Goal: Task Accomplishment & Management: Use online tool/utility

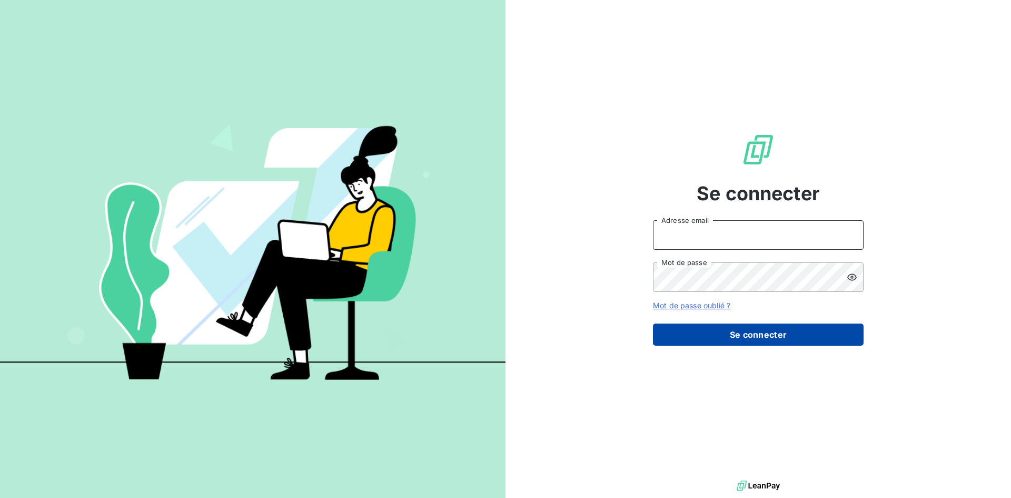
type input "reouven@groupebsl.com"
click at [763, 340] on button "Se connecter" at bounding box center [758, 334] width 211 height 22
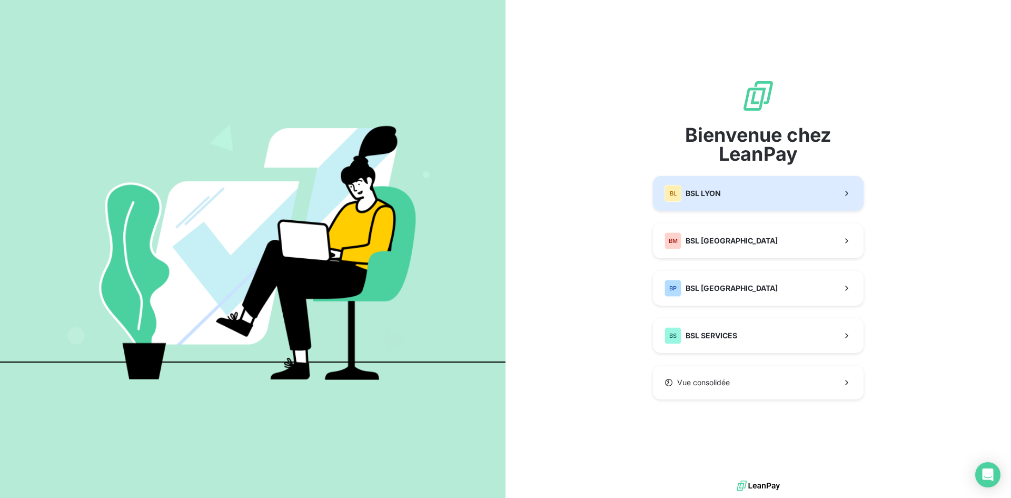
click at [763, 198] on button "BL BSL LYON" at bounding box center [758, 193] width 211 height 35
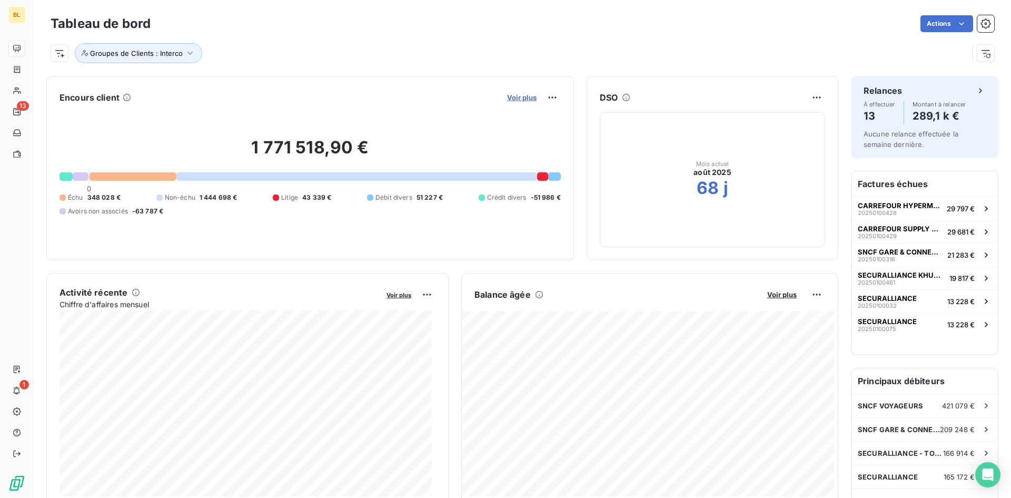
click at [511, 99] on span "Voir plus" at bounding box center [521, 97] width 29 height 8
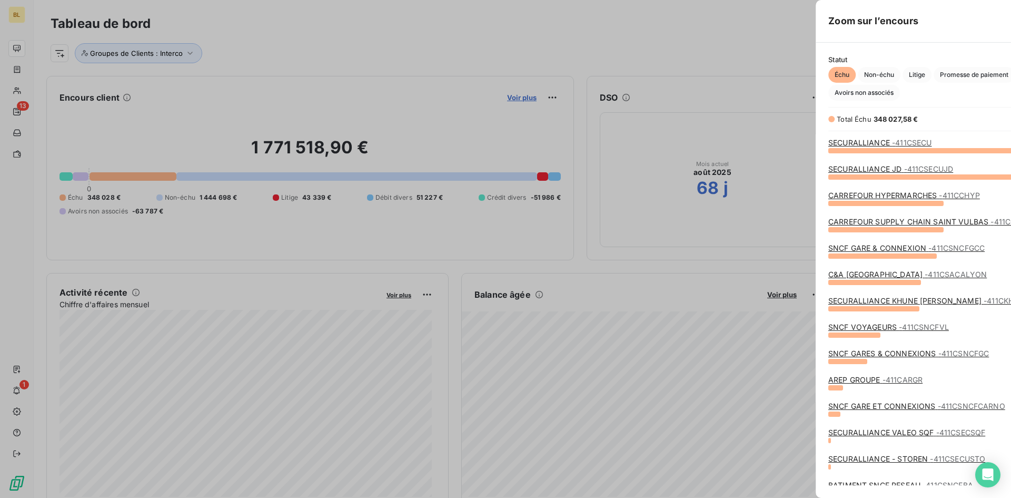
scroll to position [340, 397]
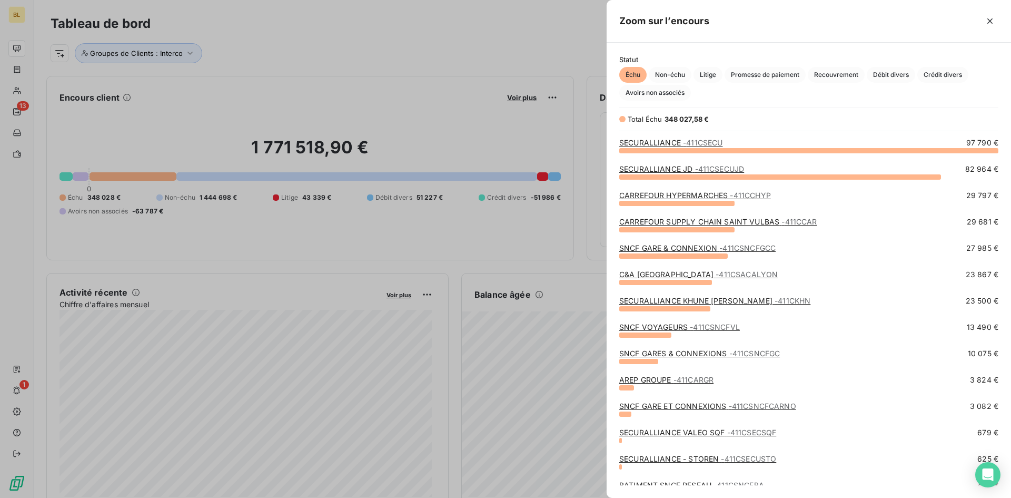
click at [415, 107] on div at bounding box center [505, 249] width 1011 height 498
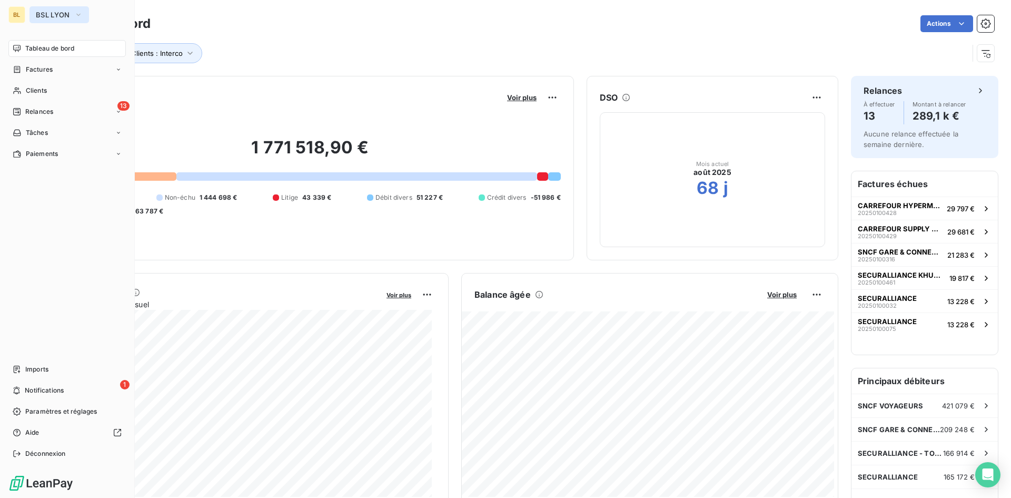
click at [78, 14] on icon "button" at bounding box center [78, 14] width 8 height 11
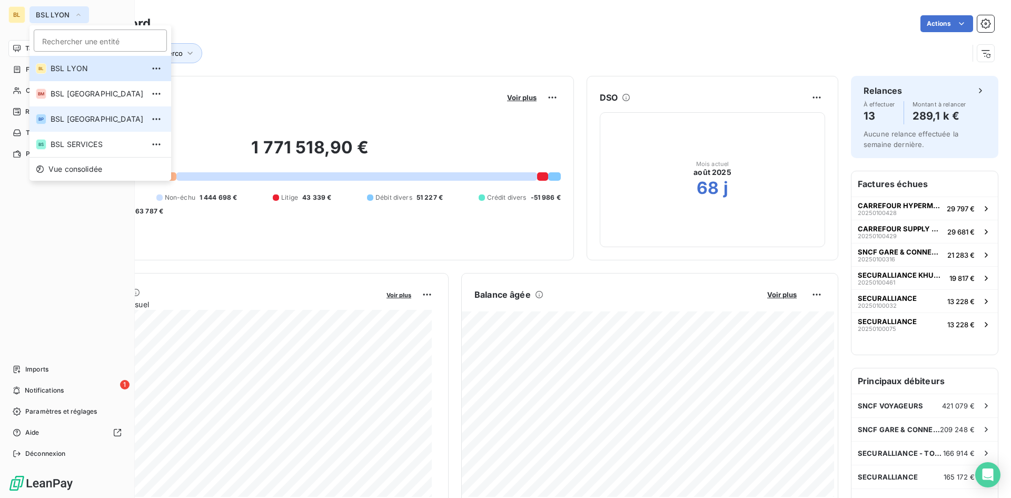
click at [68, 130] on li "BP BSL PARIS" at bounding box center [100, 118] width 142 height 25
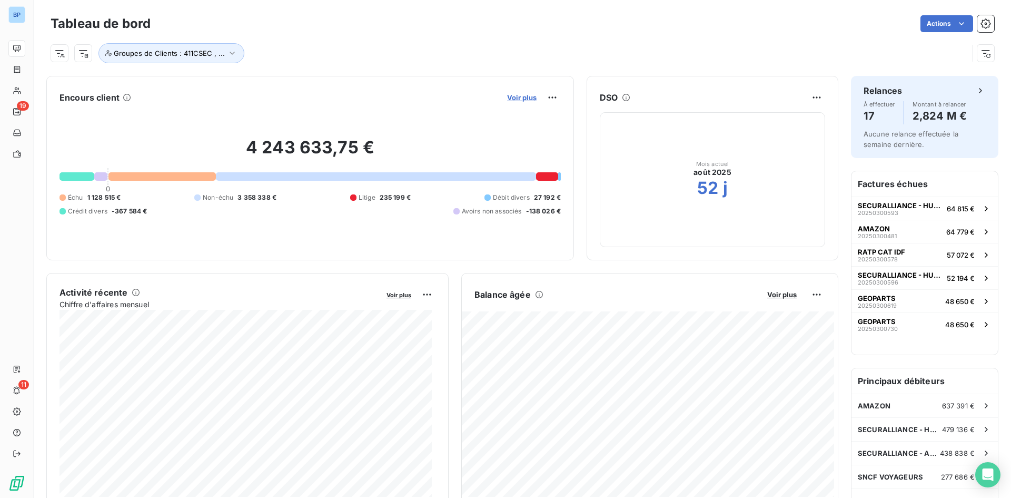
click at [509, 96] on span "Voir plus" at bounding box center [521, 97] width 29 height 8
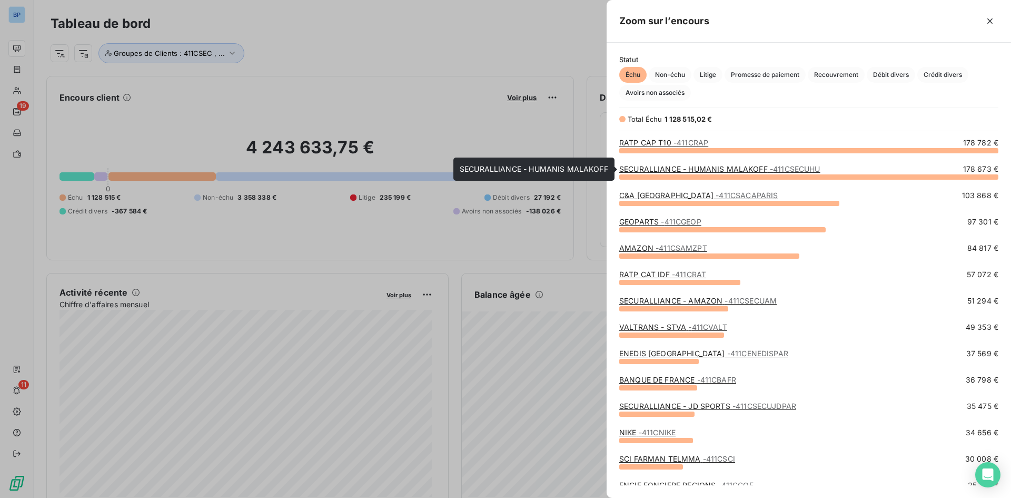
click at [743, 170] on link "SECURALLIANCE - HUMANIS MALAKOFF - 411CSECUHU" at bounding box center [719, 168] width 201 height 9
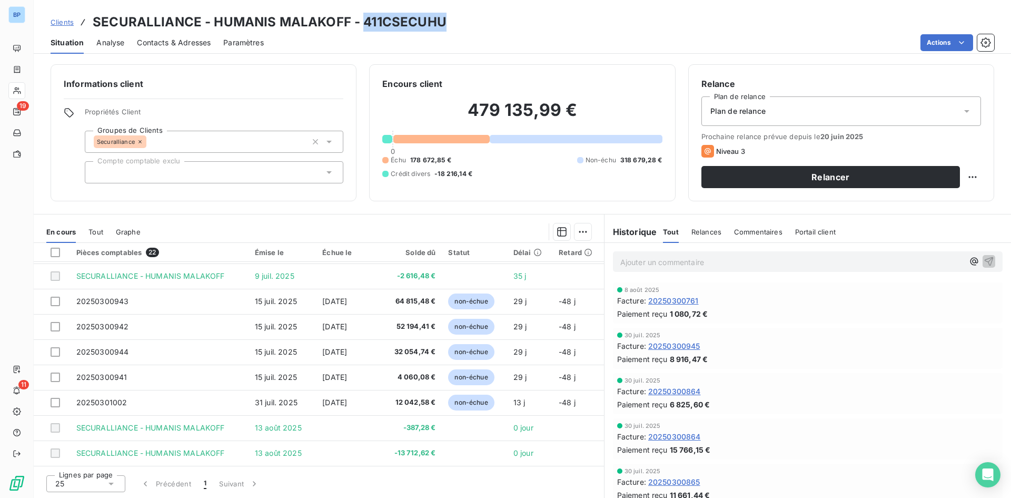
drag, startPoint x: 448, startPoint y: 18, endPoint x: 361, endPoint y: 22, distance: 87.0
click at [361, 22] on div "Clients SECURALLIANCE - HUMANIS MALAKOFF - 411CSECUHU" at bounding box center [523, 22] width 978 height 19
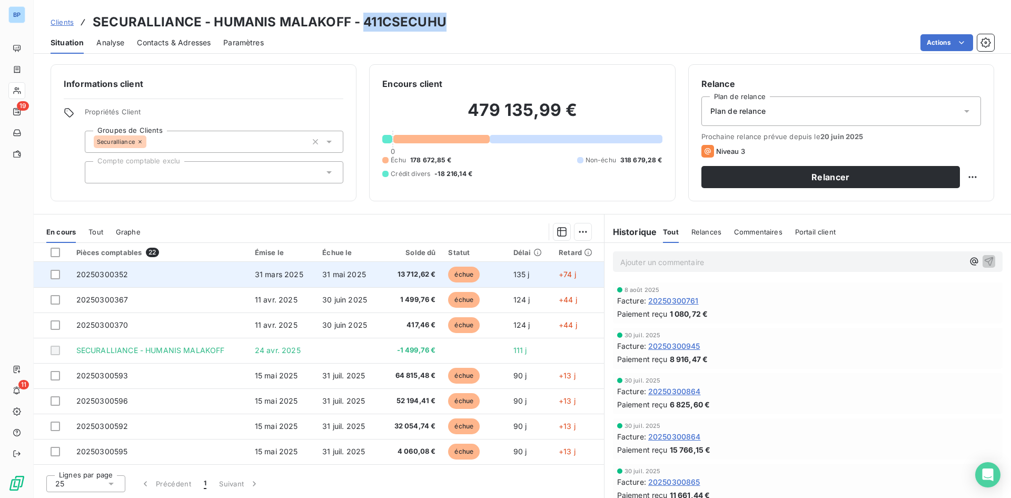
scroll to position [352, 0]
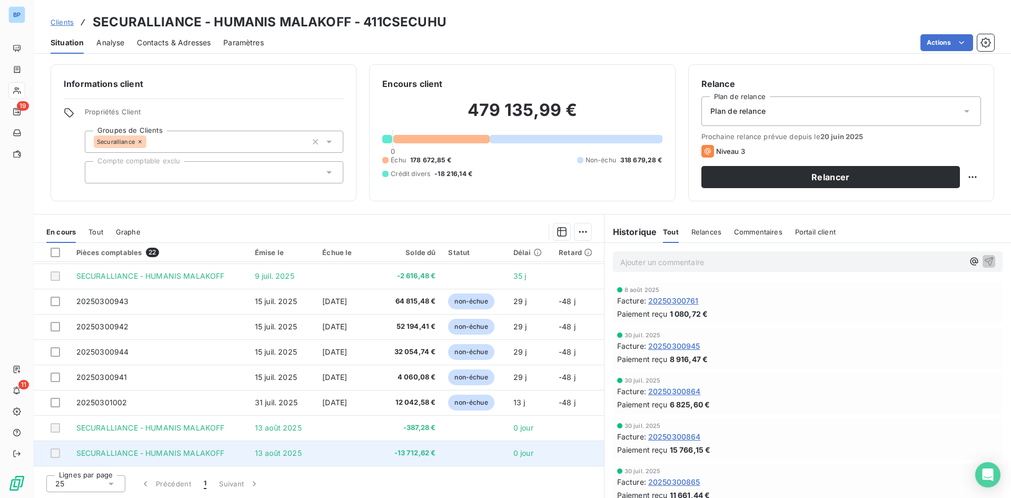
click at [226, 449] on td "SECURALLIANCE - HUMANIS MALAKOFF" at bounding box center [159, 452] width 179 height 25
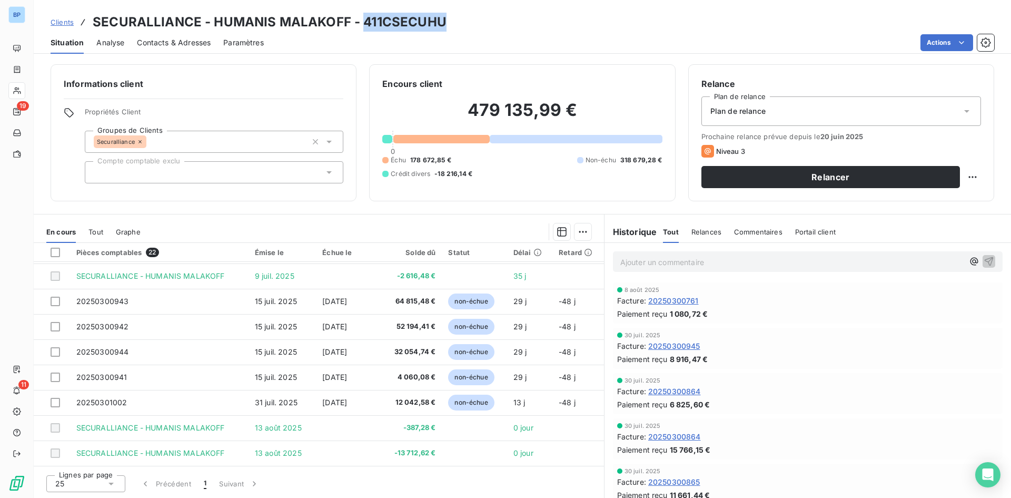
drag, startPoint x: 450, startPoint y: 22, endPoint x: 361, endPoint y: 24, distance: 89.0
click at [361, 24] on div "Clients SECURALLIANCE - HUMANIS MALAKOFF - 411CSECUHU" at bounding box center [523, 22] width 978 height 19
copy h3 "411CSECUHU"
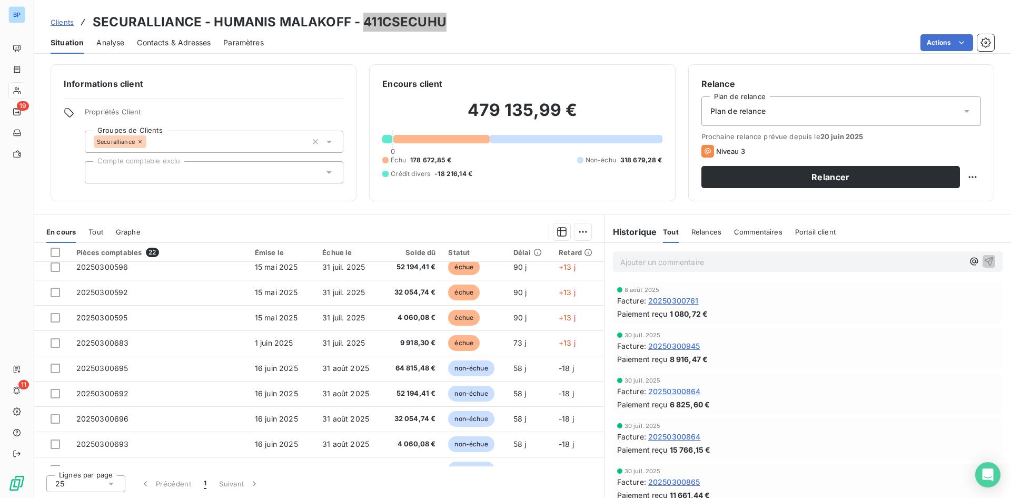
scroll to position [0, 0]
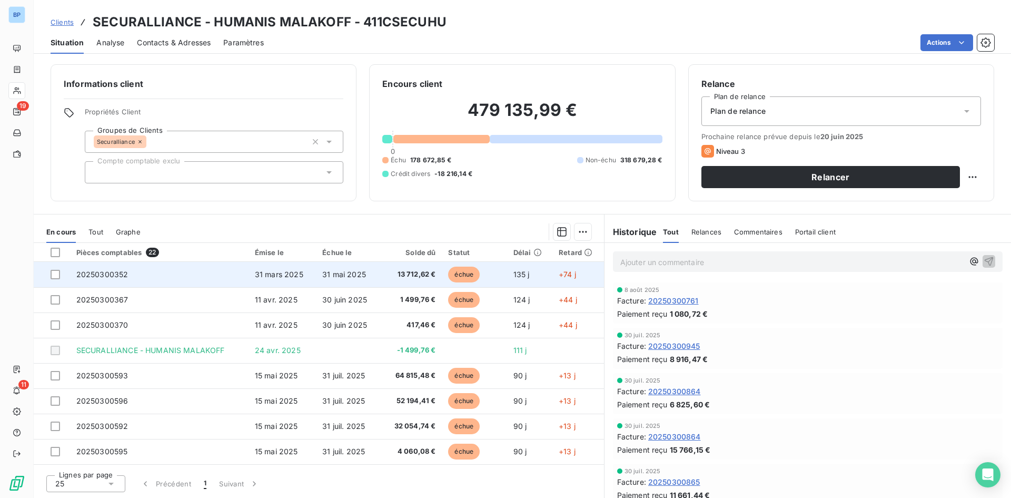
click at [330, 270] on span "31 mai 2025" at bounding box center [344, 274] width 44 height 9
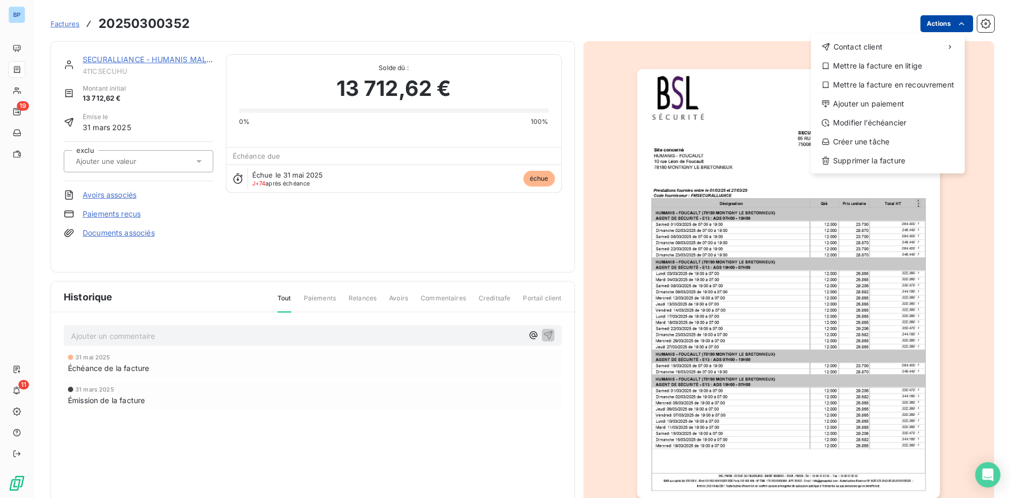
click at [921, 26] on html "BP 19 11 Factures 20250300352 Actions Contact client Mettre la facture en litig…" at bounding box center [505, 249] width 1011 height 498
click at [879, 100] on div "Ajouter un paiement" at bounding box center [887, 103] width 145 height 17
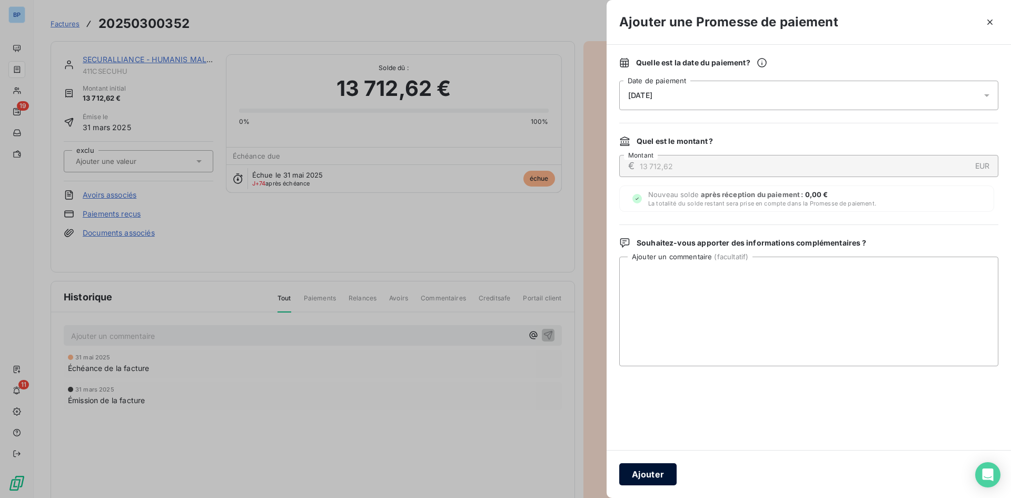
click at [652, 465] on button "Ajouter" at bounding box center [647, 474] width 57 height 22
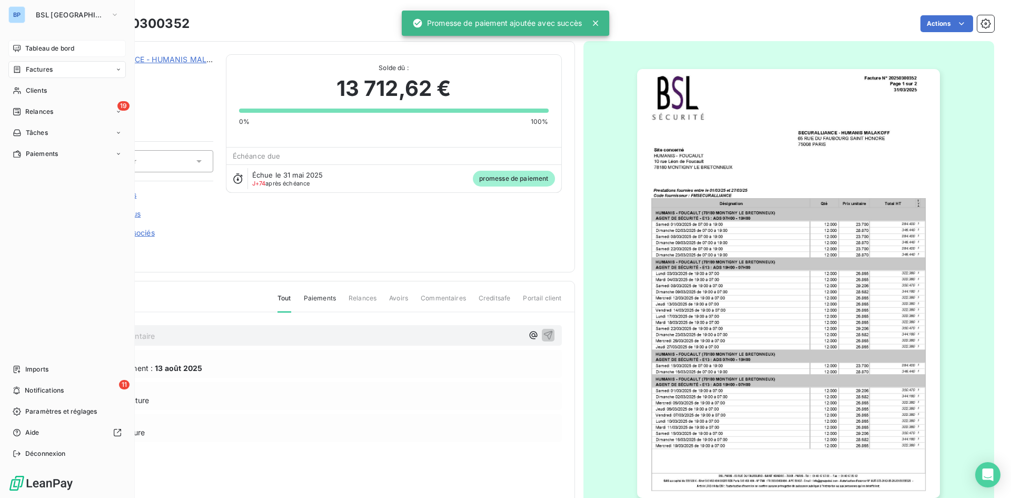
click at [50, 45] on span "Tableau de bord" at bounding box center [49, 48] width 49 height 9
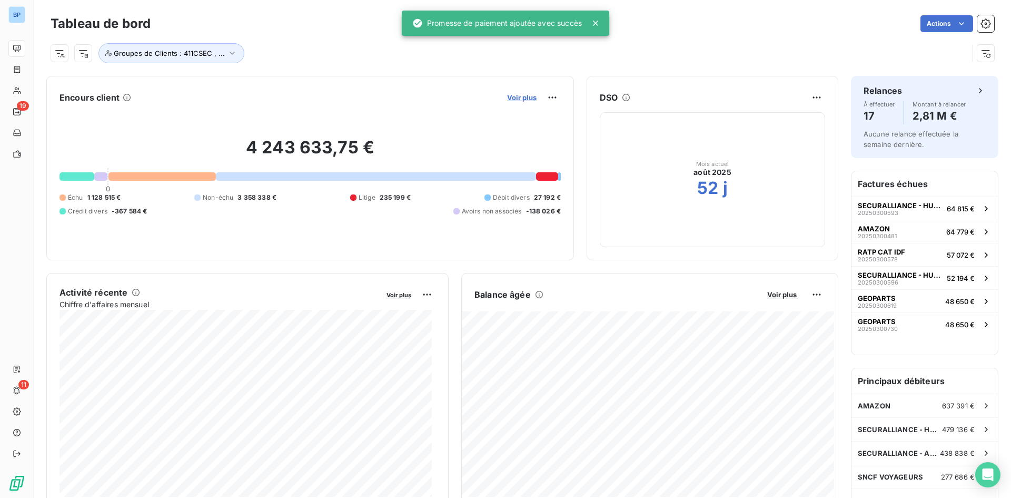
click at [520, 96] on span "Voir plus" at bounding box center [521, 97] width 29 height 8
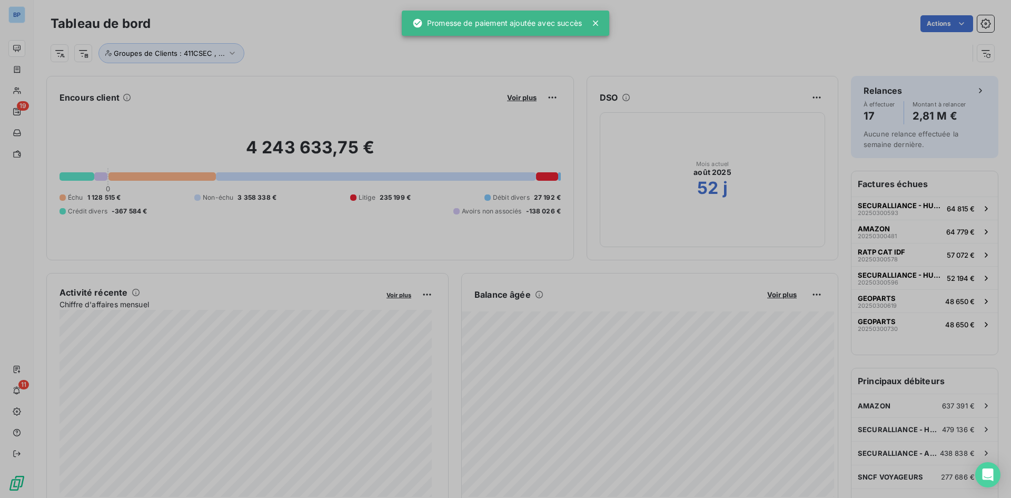
scroll to position [490, 397]
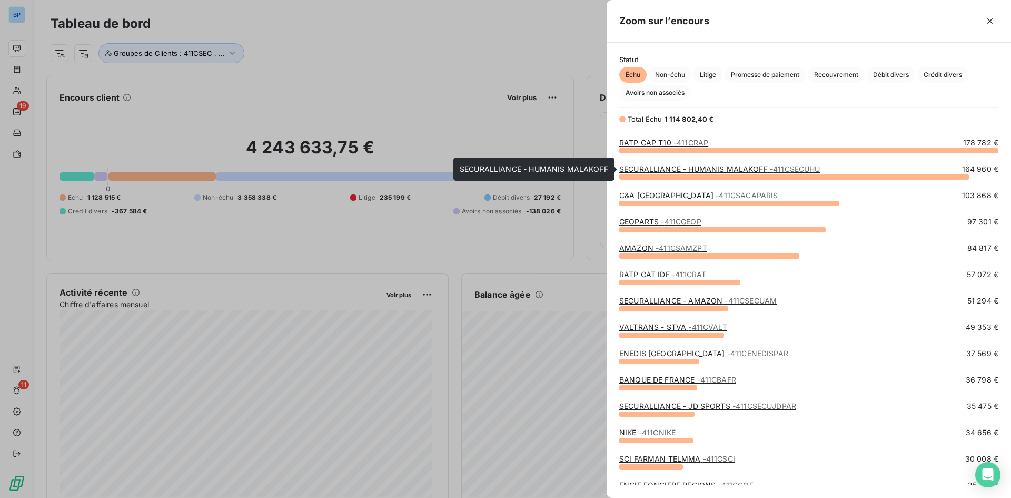
click at [659, 166] on link "SECURALLIANCE - HUMANIS MALAKOFF - 411CSECUHU" at bounding box center [719, 168] width 201 height 9
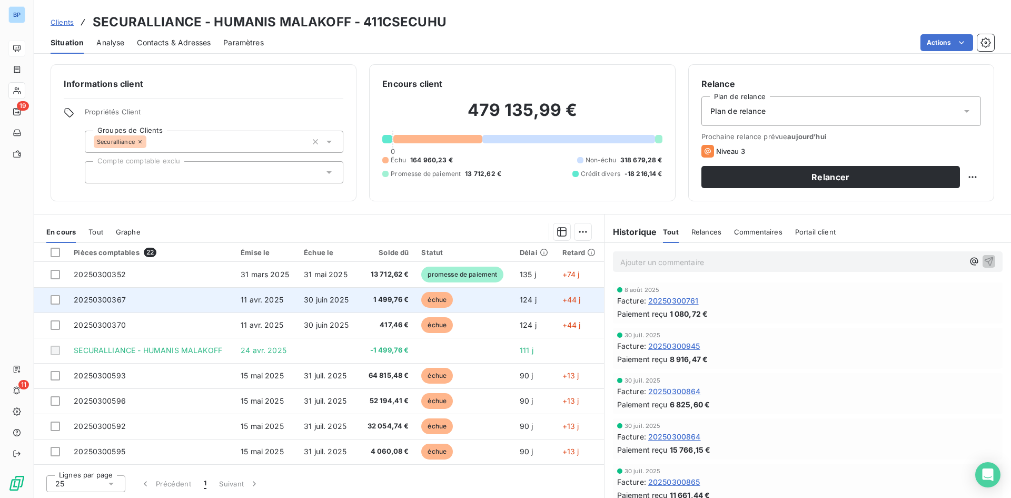
click at [269, 297] on span "11 avr. 2025" at bounding box center [262, 299] width 43 height 9
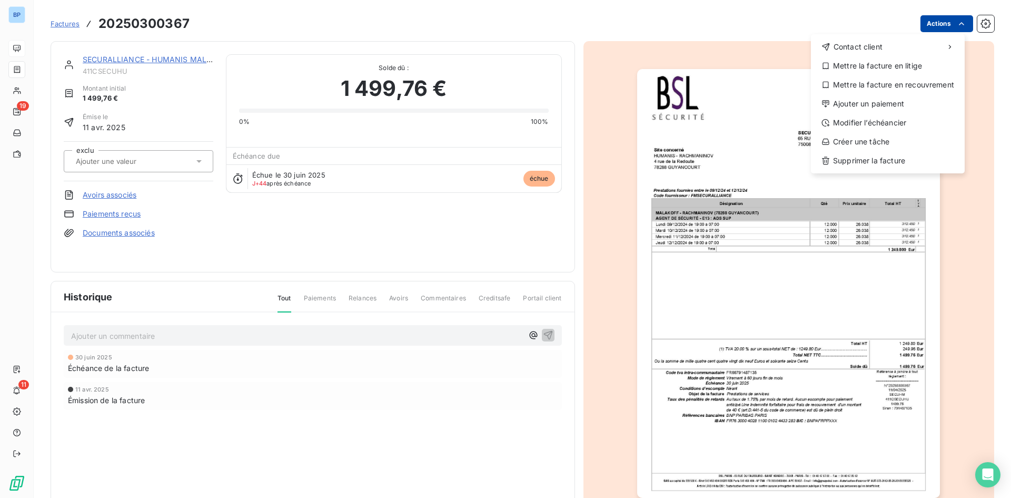
click at [940, 26] on html "BP 19 11 Factures 20250300367 Actions Contact client Mettre la facture en litig…" at bounding box center [505, 249] width 1011 height 498
click at [884, 104] on div "Ajouter un paiement" at bounding box center [887, 103] width 145 height 17
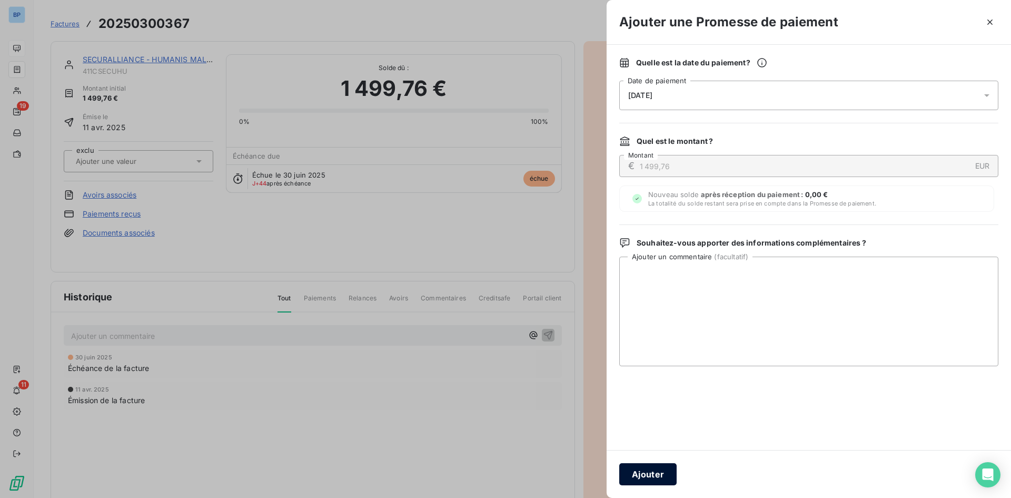
click at [665, 470] on button "Ajouter" at bounding box center [647, 474] width 57 height 22
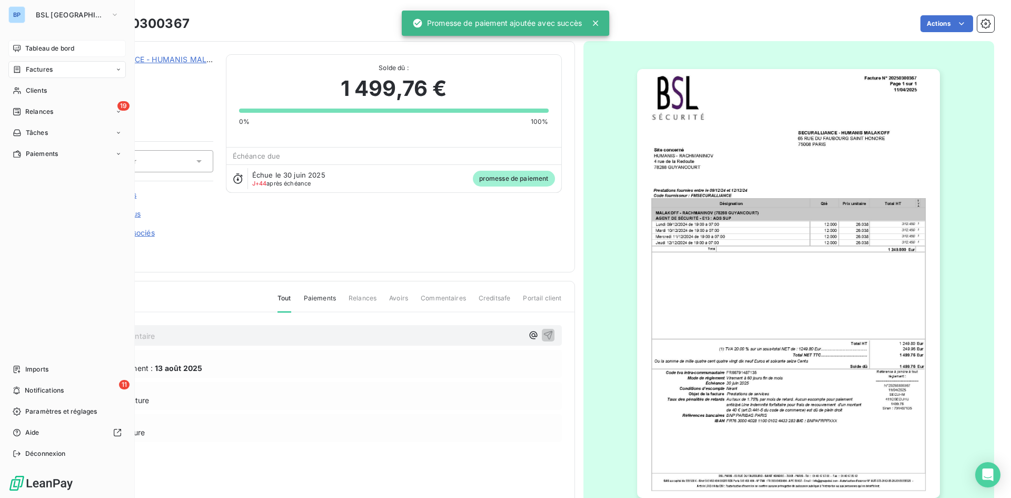
drag, startPoint x: 23, startPoint y: 48, endPoint x: 74, endPoint y: 43, distance: 50.8
click at [23, 48] on div "Tableau de bord" at bounding box center [66, 48] width 117 height 17
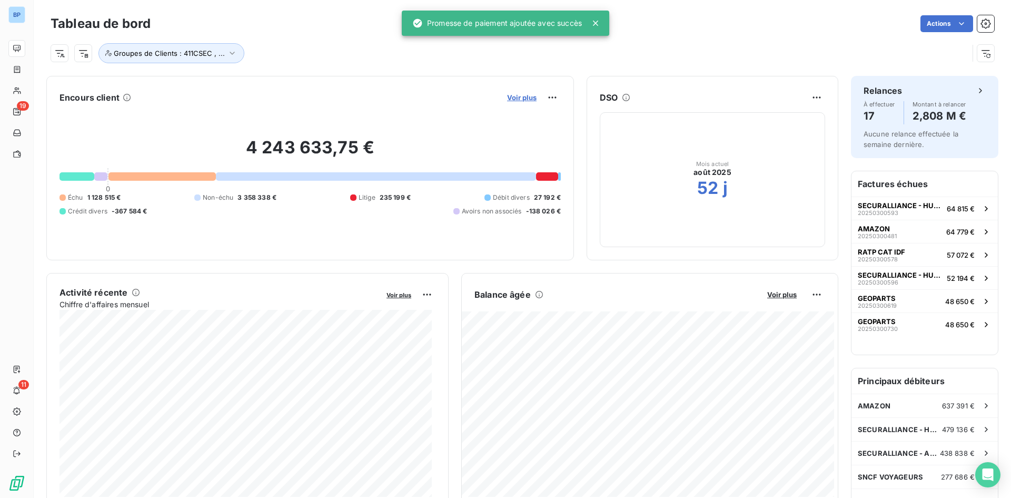
click at [514, 96] on span "Voir plus" at bounding box center [521, 97] width 29 height 8
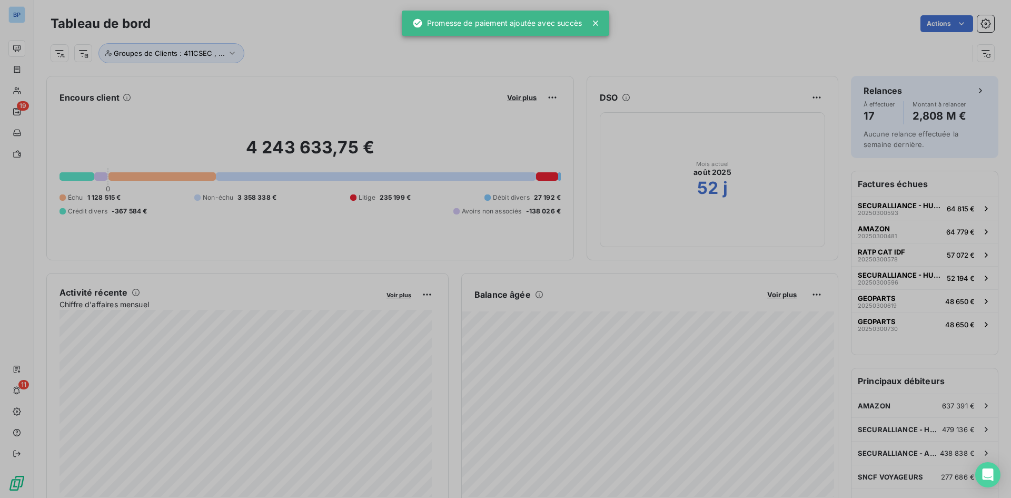
scroll to position [490, 397]
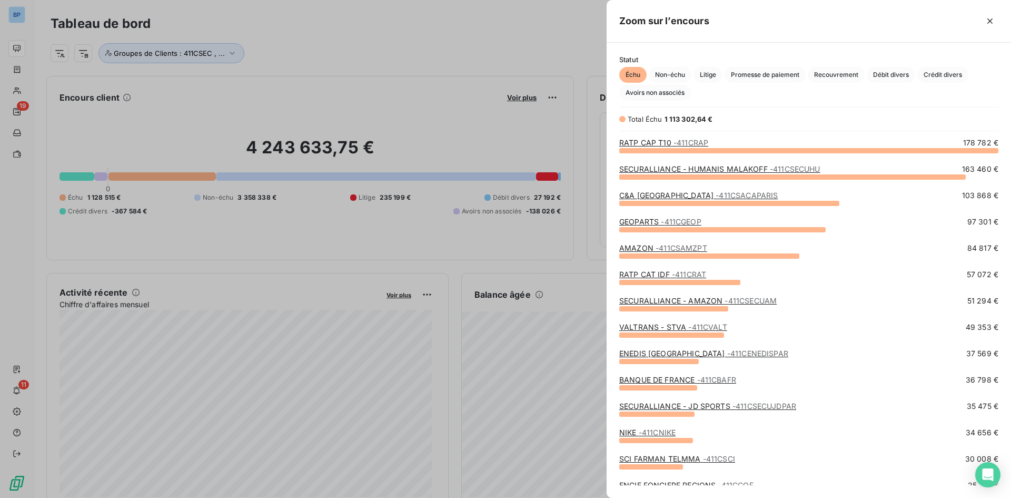
click at [695, 172] on link "SECURALLIANCE - HUMANIS MALAKOFF - 411CSECUHU" at bounding box center [719, 168] width 201 height 9
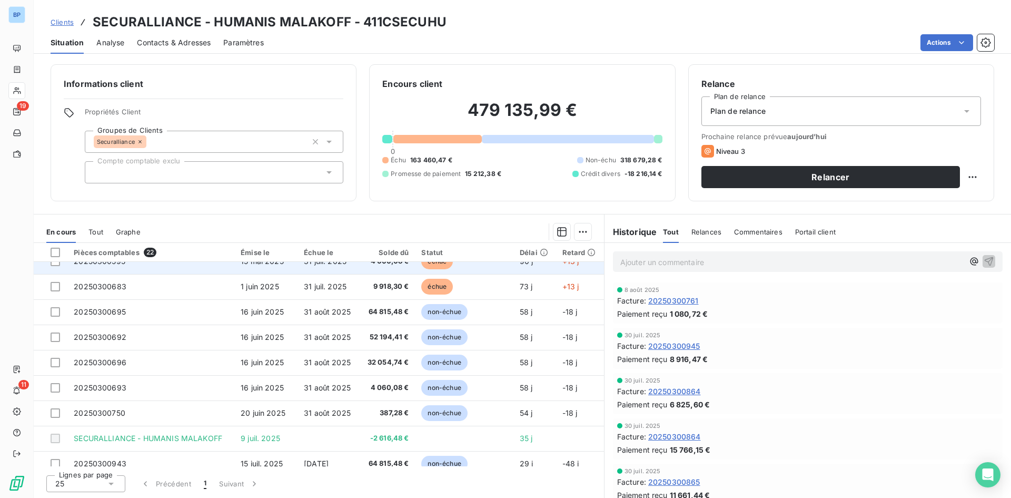
scroll to position [194, 0]
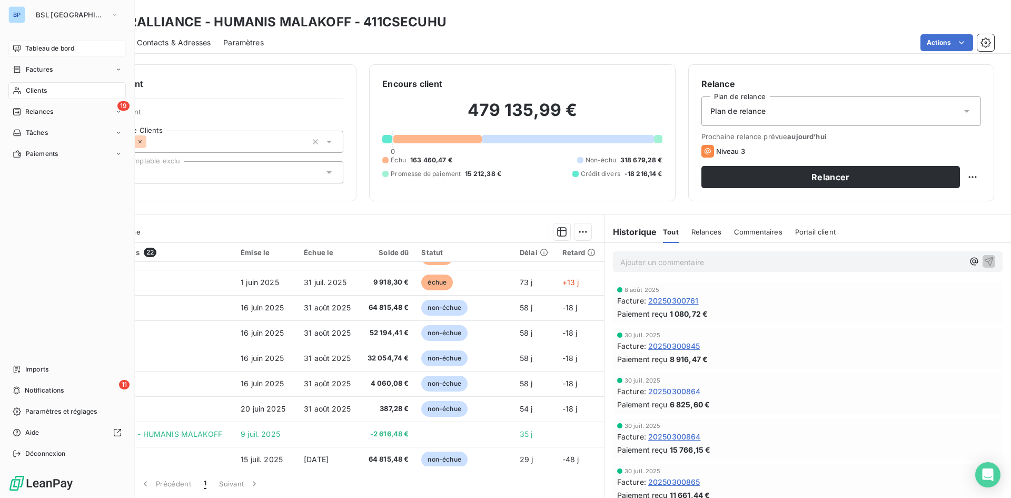
click at [29, 52] on span "Tableau de bord" at bounding box center [49, 48] width 49 height 9
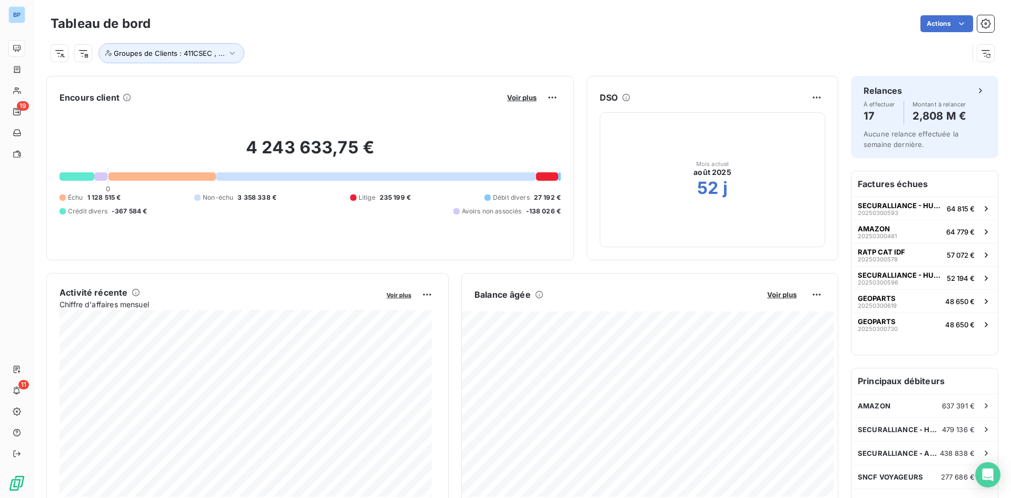
click at [508, 93] on button "Voir plus" at bounding box center [522, 97] width 36 height 9
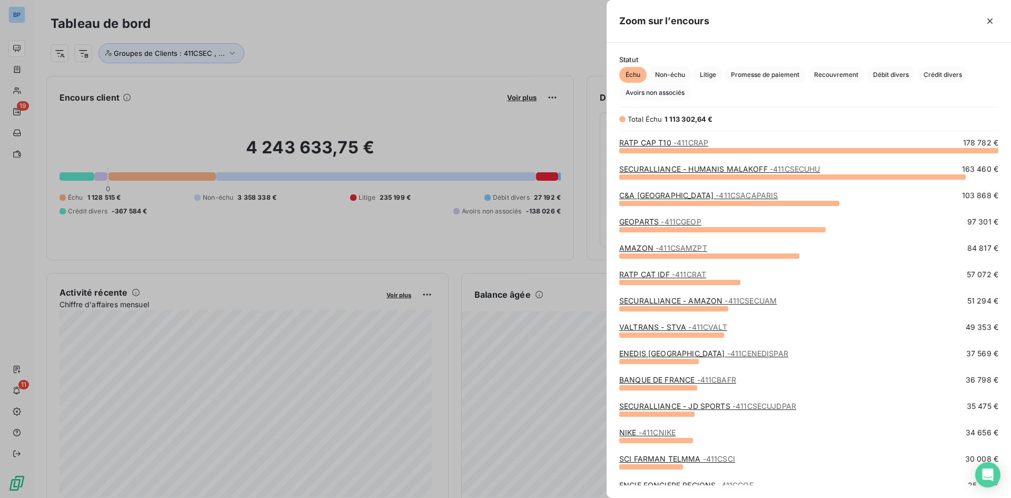
click at [359, 71] on div at bounding box center [505, 249] width 1011 height 498
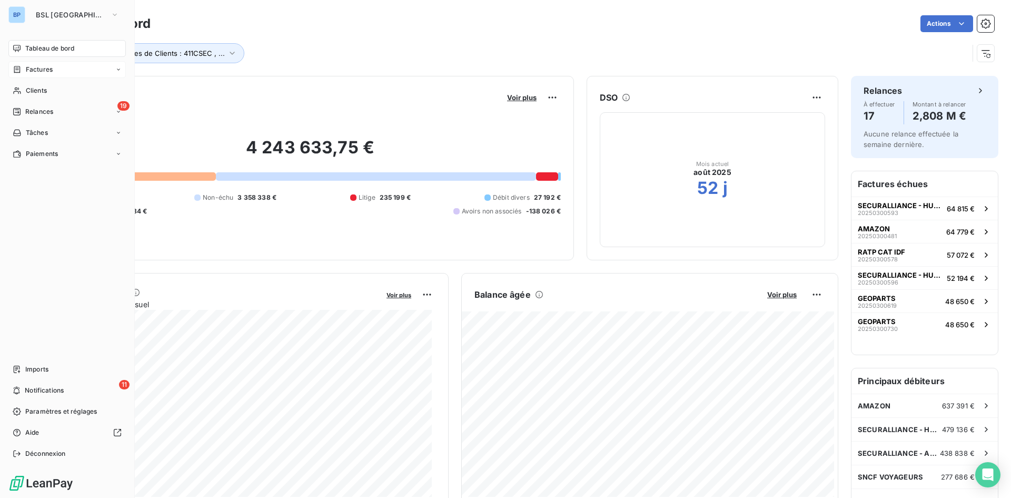
click at [43, 72] on span "Factures" at bounding box center [39, 69] width 27 height 9
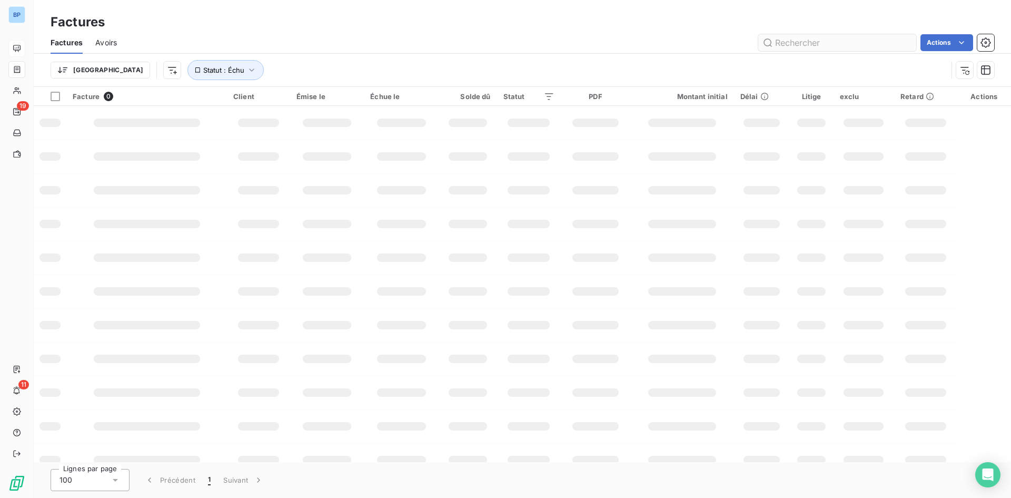
click at [811, 39] on input "text" at bounding box center [837, 42] width 158 height 17
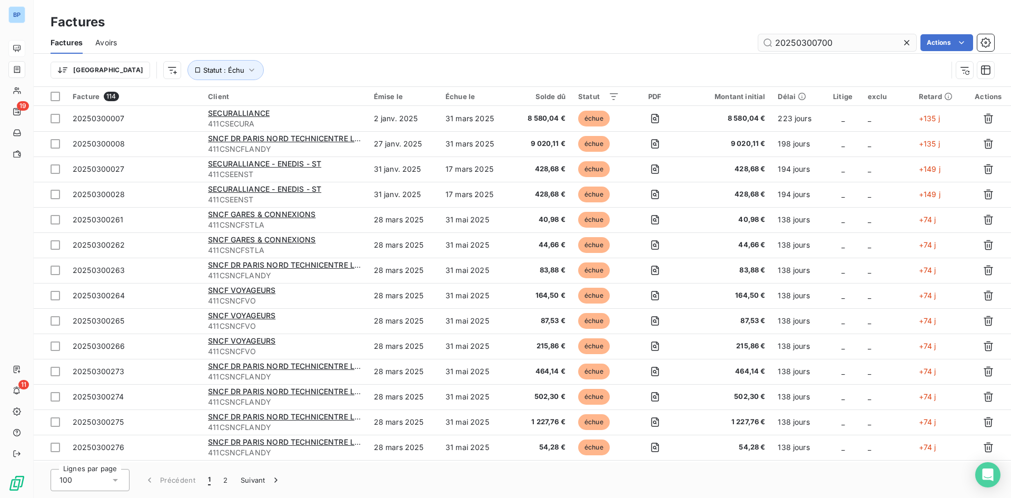
type input "20250300700"
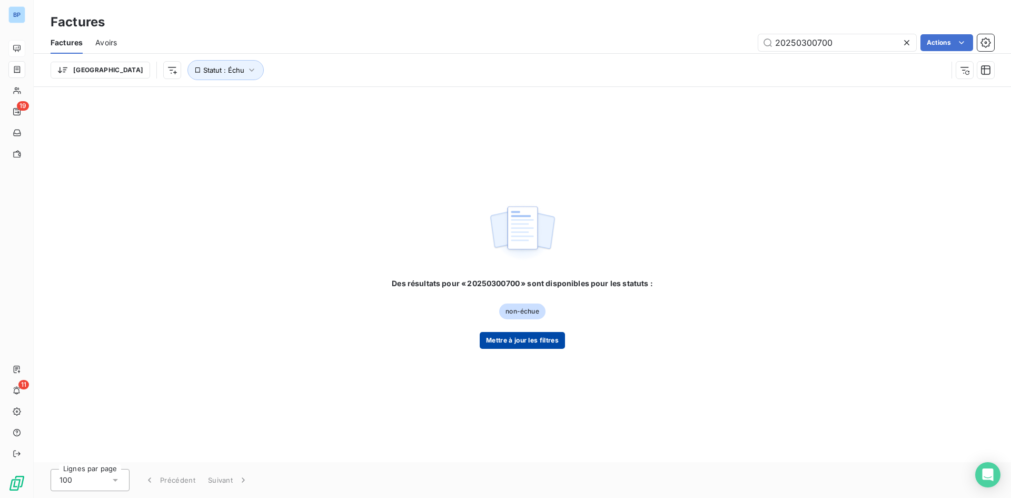
click at [536, 340] on button "Mettre à jour les filtres" at bounding box center [522, 340] width 85 height 17
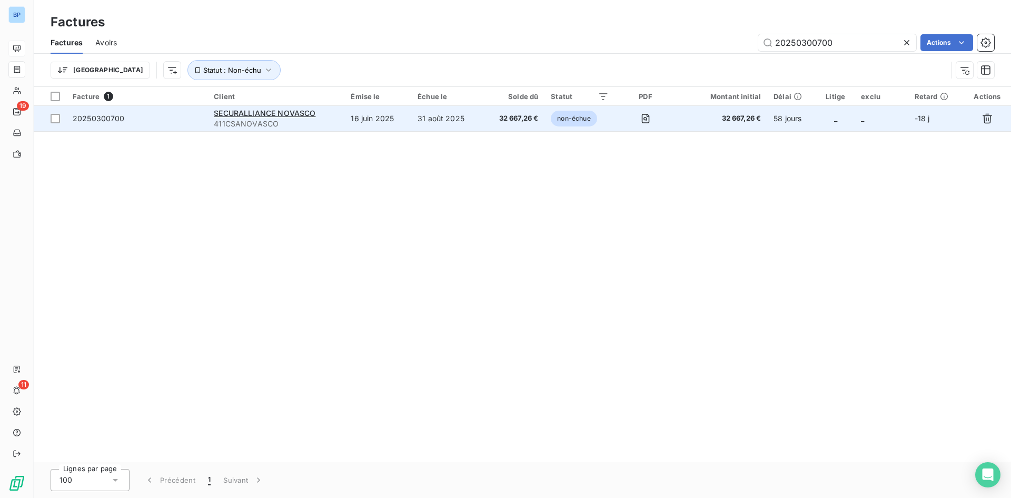
click at [428, 110] on td "31 août 2025" at bounding box center [446, 118] width 71 height 25
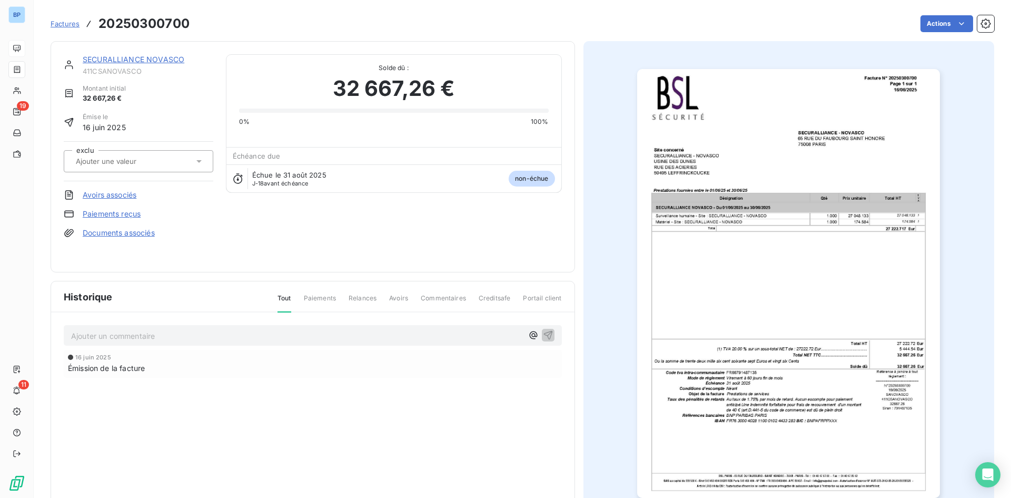
click at [942, 24] on html "BP 19 11 Factures 20250300700 Actions SECURALLIANCE NOVASCO 411CSANOVASCO Monta…" at bounding box center [505, 249] width 1011 height 498
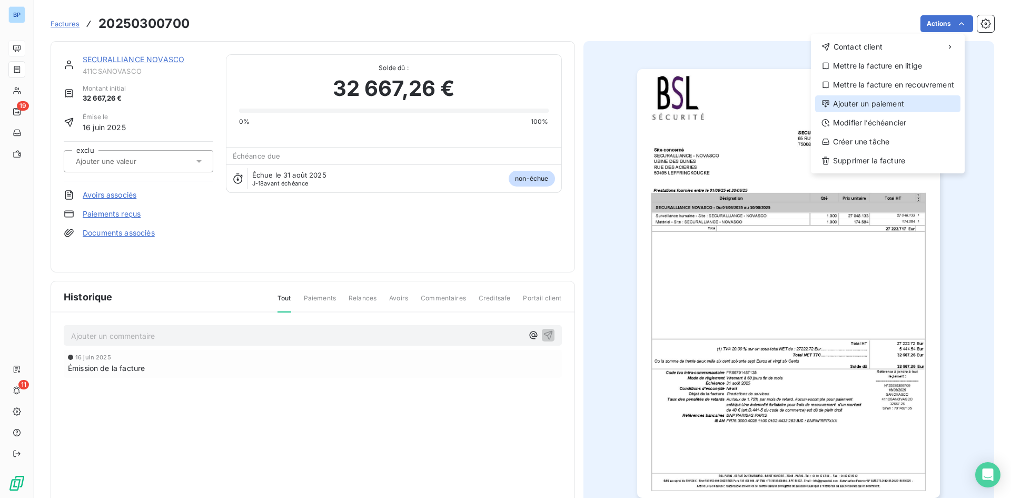
click at [891, 108] on div "Ajouter un paiement" at bounding box center [887, 103] width 145 height 17
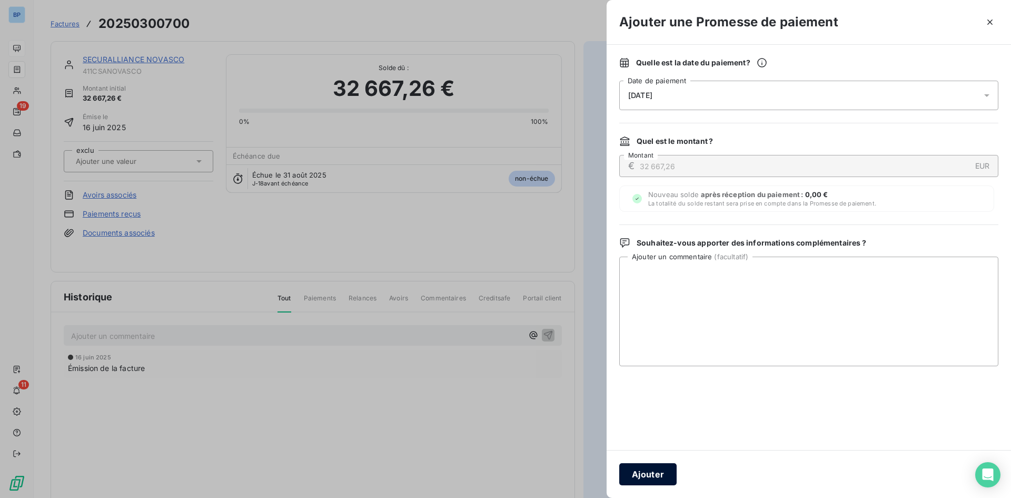
click at [652, 475] on button "Ajouter" at bounding box center [647, 474] width 57 height 22
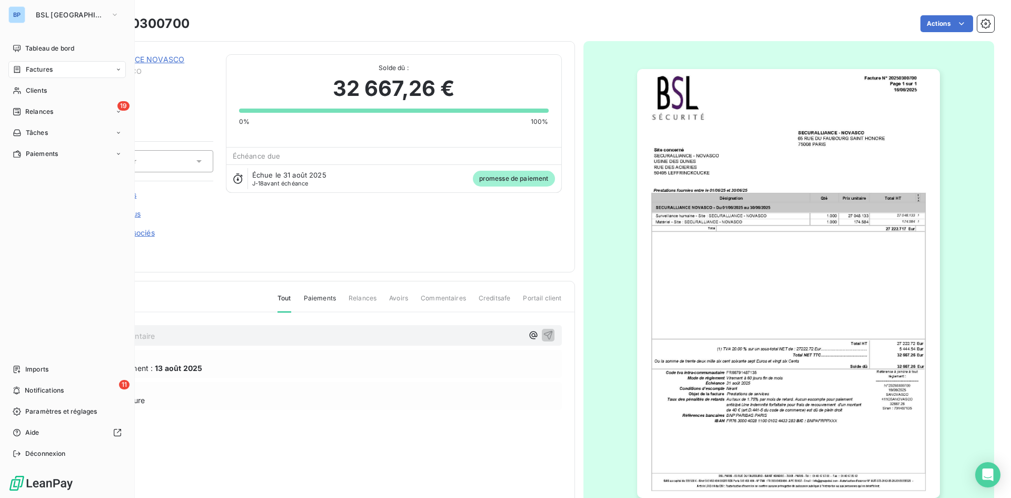
drag, startPoint x: 44, startPoint y: 45, endPoint x: 47, endPoint y: 40, distance: 6.1
click at [44, 45] on span "Tableau de bord" at bounding box center [49, 48] width 49 height 9
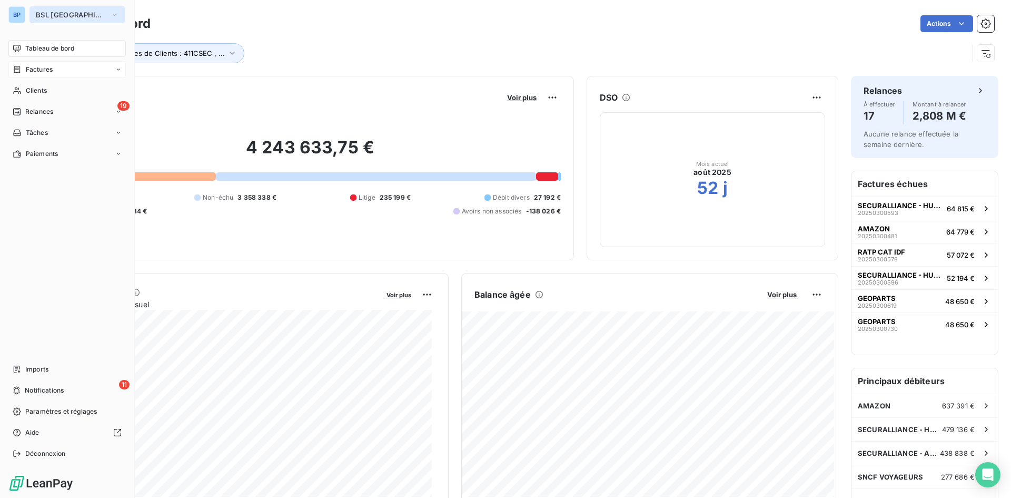
click at [111, 12] on icon "button" at bounding box center [115, 14] width 8 height 11
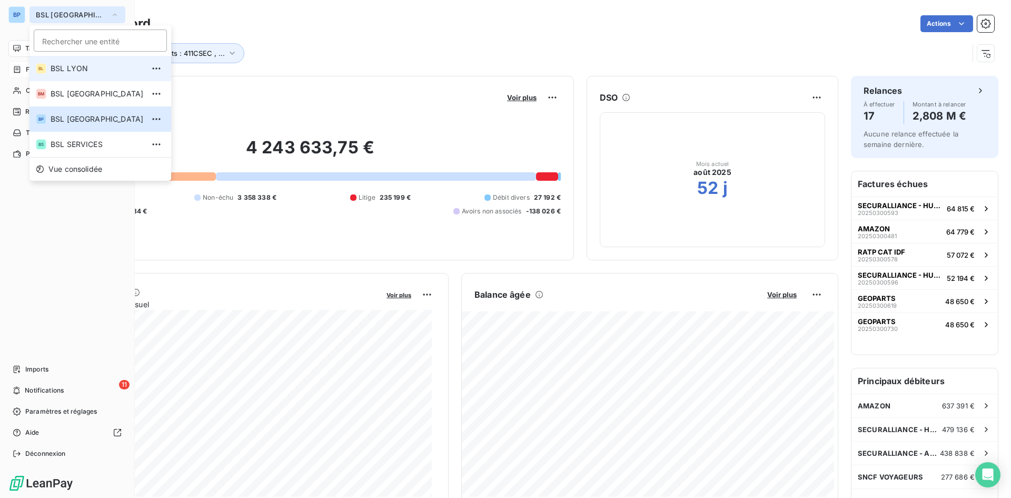
click at [74, 77] on li "BL BSL LYON" at bounding box center [100, 68] width 142 height 25
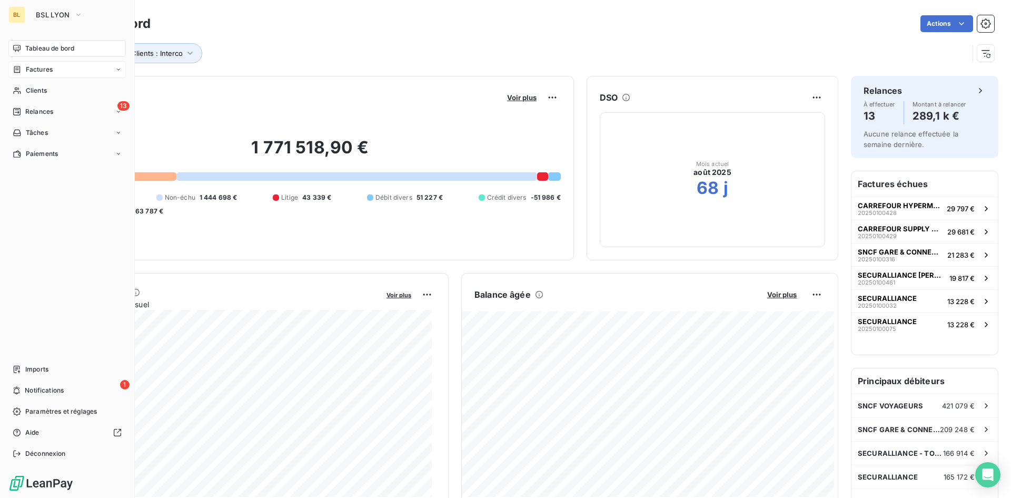
click at [51, 77] on div "Factures" at bounding box center [66, 69] width 117 height 17
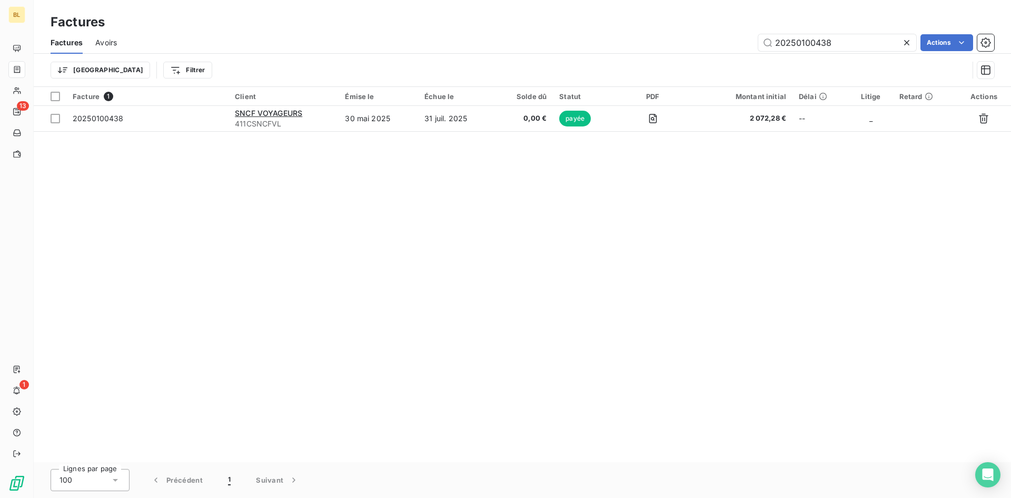
drag, startPoint x: 834, startPoint y: 45, endPoint x: 541, endPoint y: 57, distance: 293.1
click at [541, 57] on div "Factures Avoirs 20250100438 Actions Trier Filtrer" at bounding box center [523, 59] width 978 height 55
click at [836, 43] on input "20250100438" at bounding box center [837, 42] width 158 height 17
type input "20250100420"
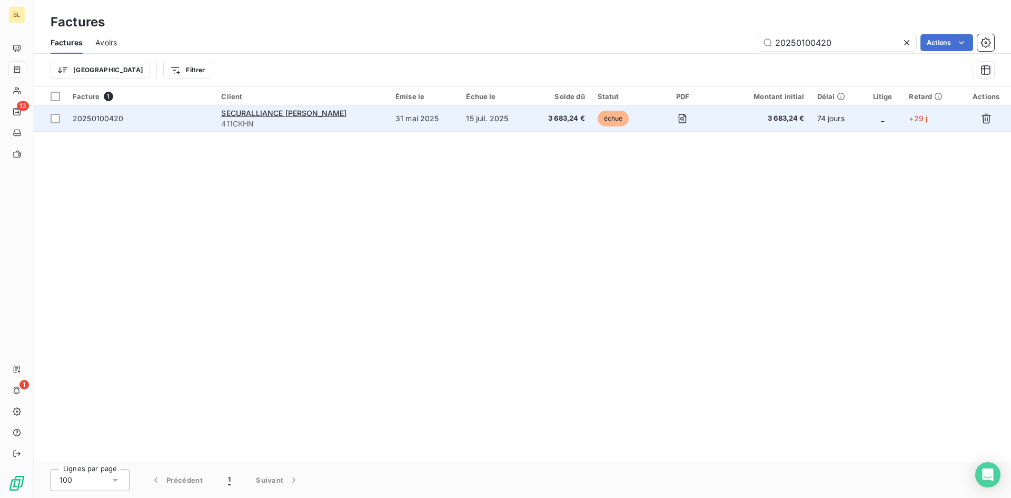
click at [462, 120] on td "15 juil. 2025" at bounding box center [494, 118] width 69 height 25
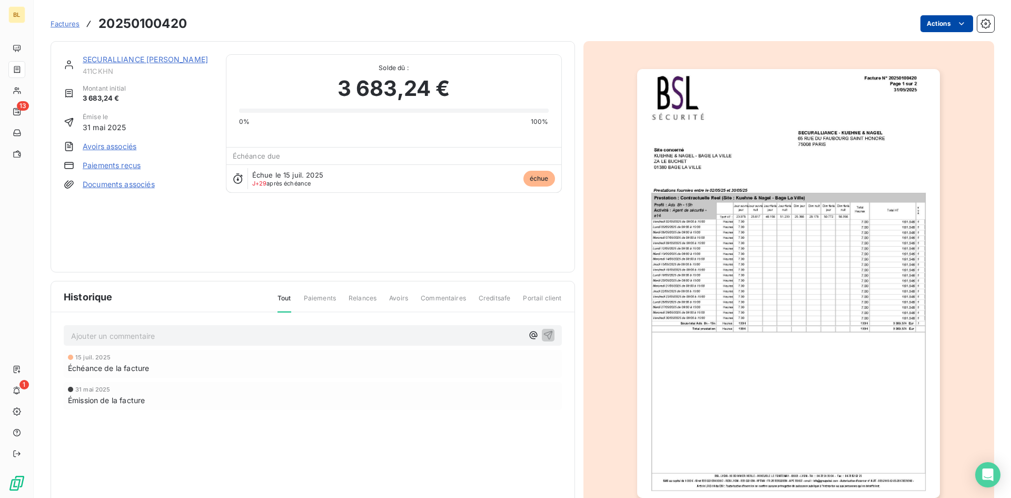
click at [946, 17] on html "BL 13 1 Factures 20250100420 Actions SECURALLIANCE KHUNE NAGEL 411CKHN Montant …" at bounding box center [505, 249] width 1011 height 498
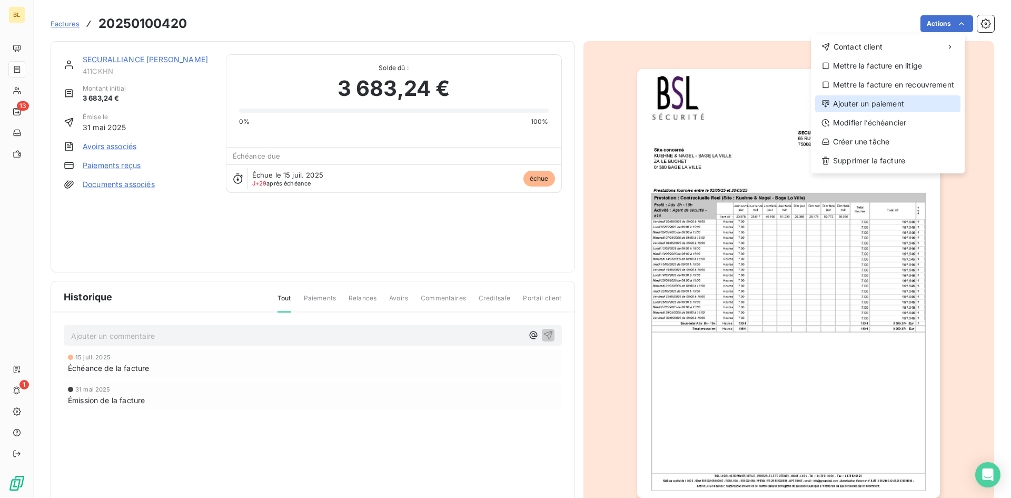
click at [869, 105] on div "Ajouter un paiement" at bounding box center [887, 103] width 145 height 17
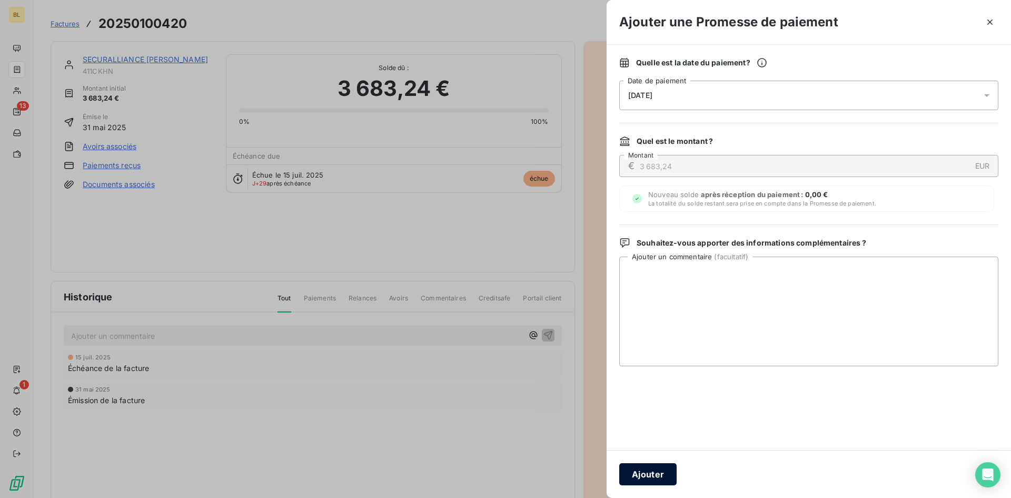
click at [655, 476] on button "Ajouter" at bounding box center [647, 474] width 57 height 22
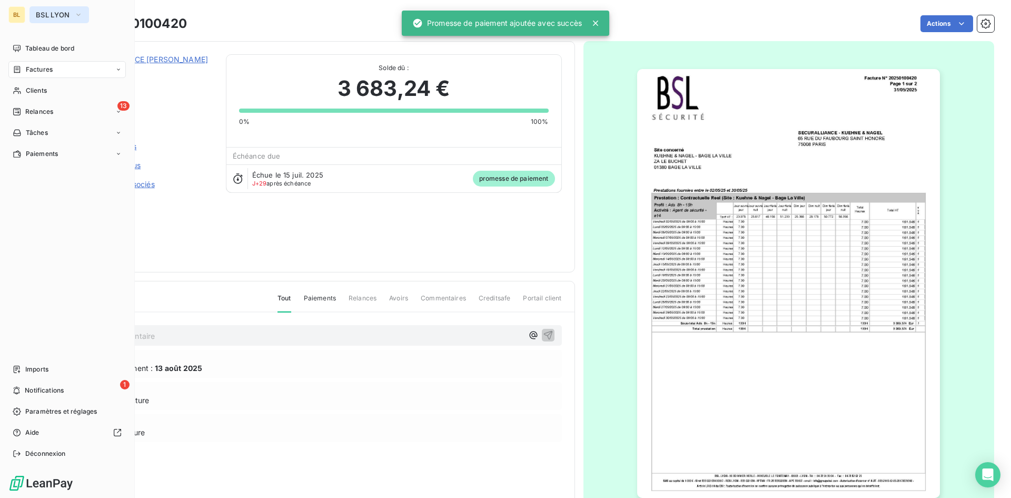
drag, startPoint x: 48, startPoint y: 47, endPoint x: 65, endPoint y: 18, distance: 33.5
click at [48, 47] on span "Tableau de bord" at bounding box center [49, 48] width 49 height 9
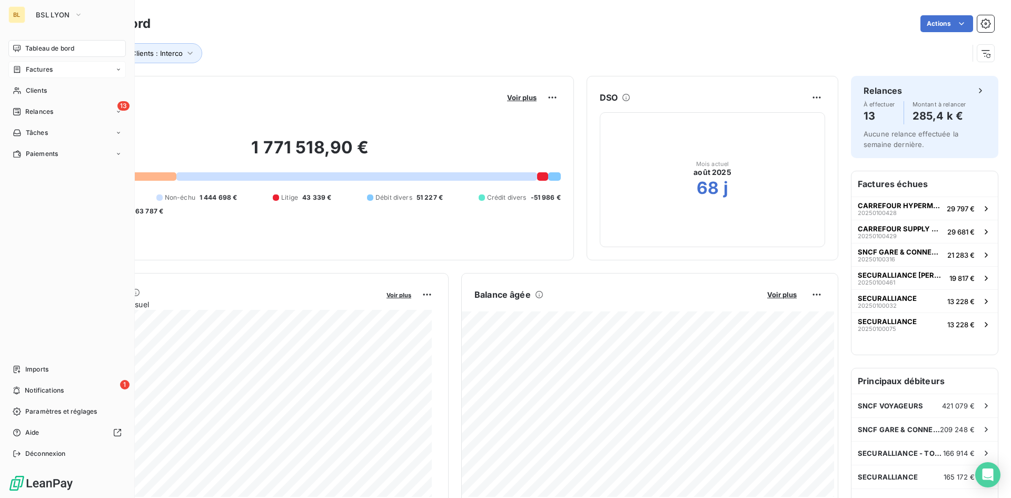
click at [31, 67] on span "Factures" at bounding box center [39, 69] width 27 height 9
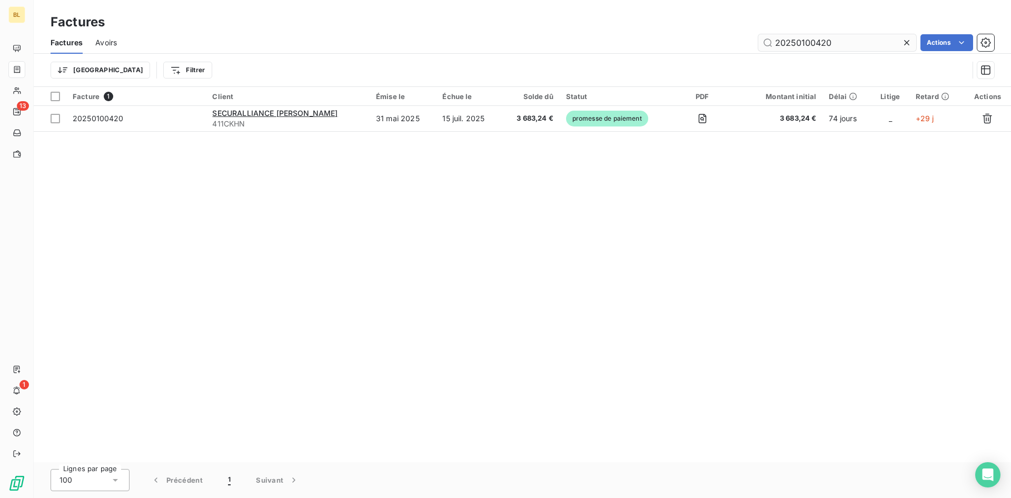
click at [845, 36] on input "20250100420" at bounding box center [837, 42] width 158 height 17
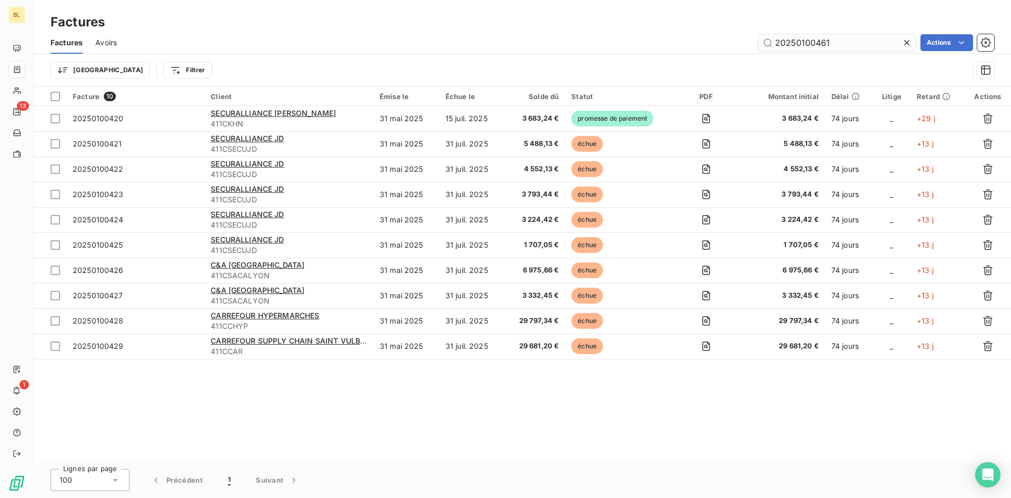
type input "20250100461"
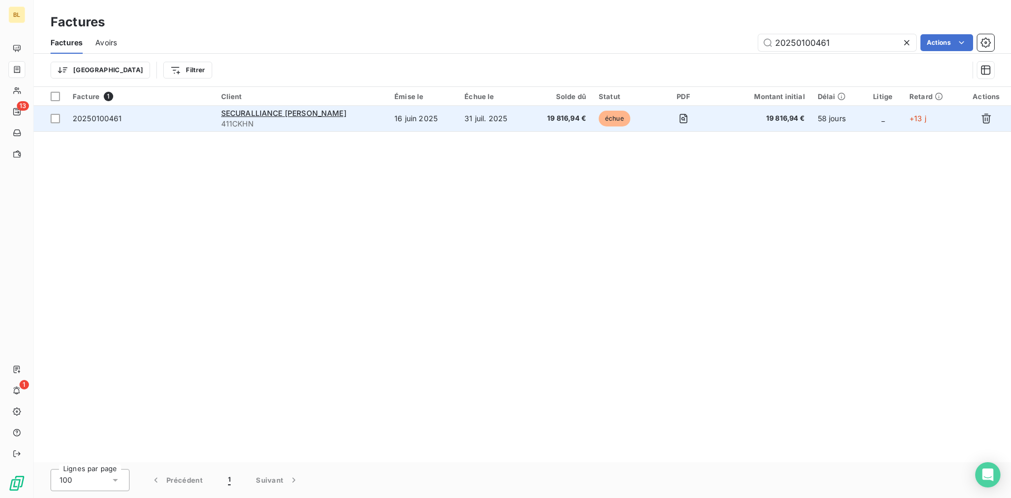
click at [542, 123] on span "19 816,94 €" at bounding box center [560, 118] width 52 height 11
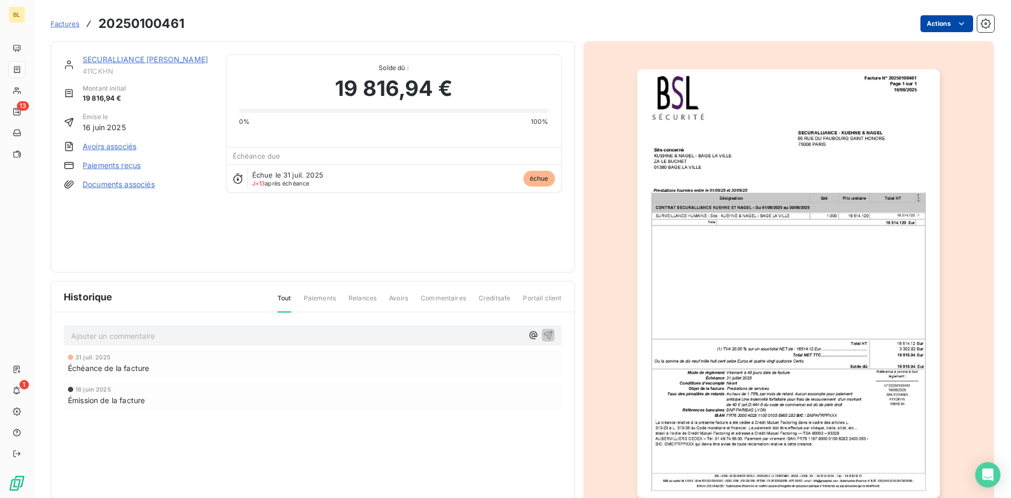
click at [943, 26] on html "BL 13 1 Factures 20250100461 Actions SECURALLIANCE KHUNE NAGEL 411CKHN Montant …" at bounding box center [505, 249] width 1011 height 498
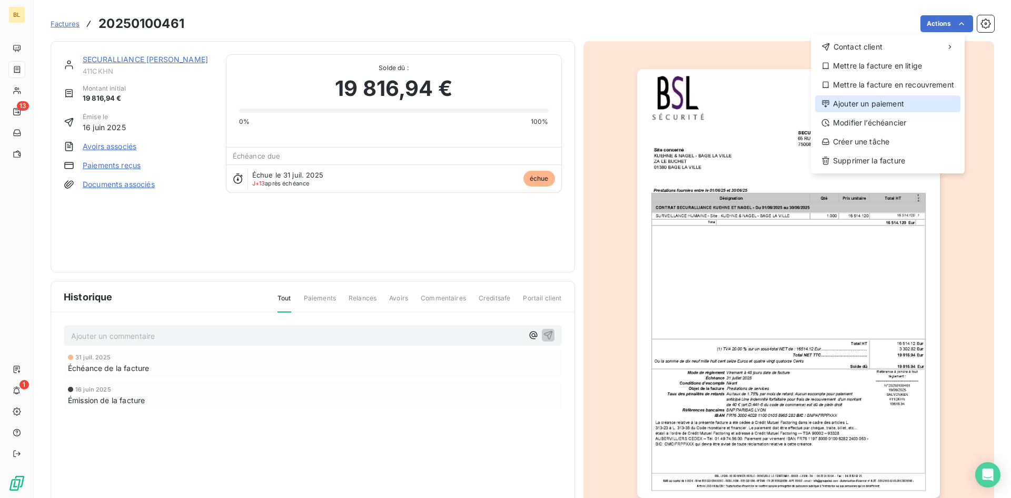
click at [902, 101] on div "Ajouter un paiement" at bounding box center [887, 103] width 145 height 17
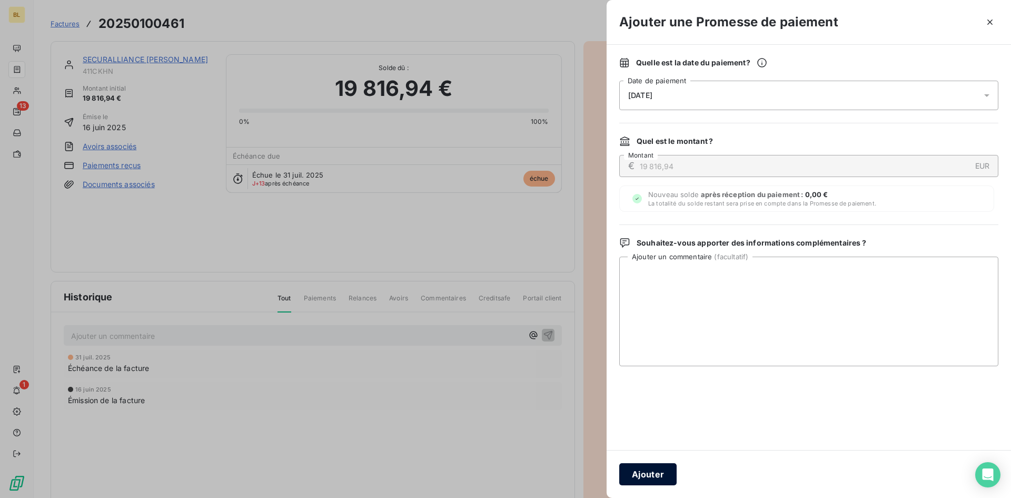
click at [638, 466] on button "Ajouter" at bounding box center [647, 474] width 57 height 22
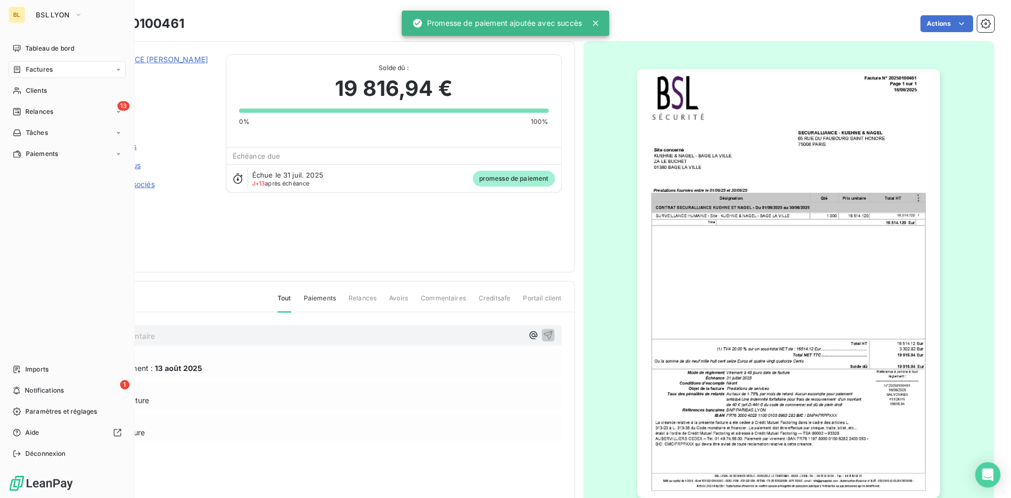
click at [38, 72] on span "Factures" at bounding box center [39, 69] width 27 height 9
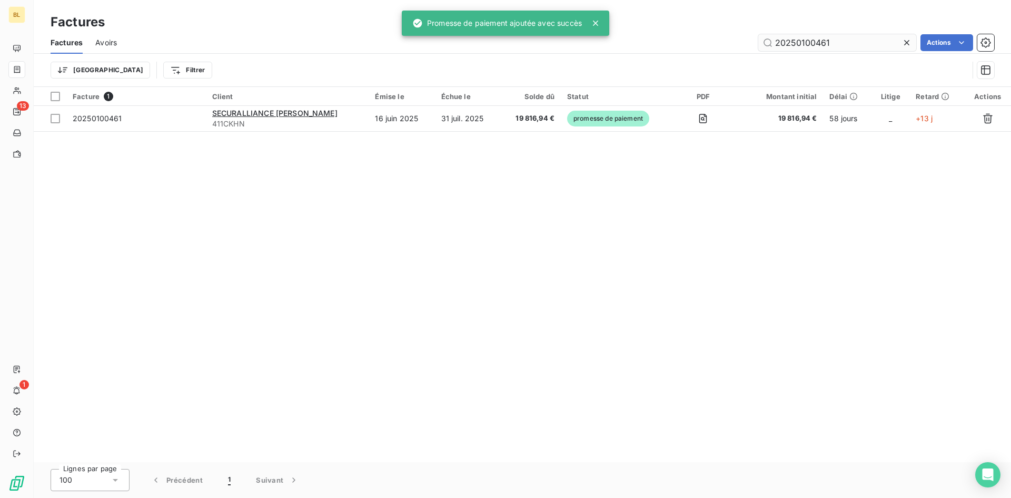
click at [834, 41] on input "20250100461" at bounding box center [837, 42] width 158 height 17
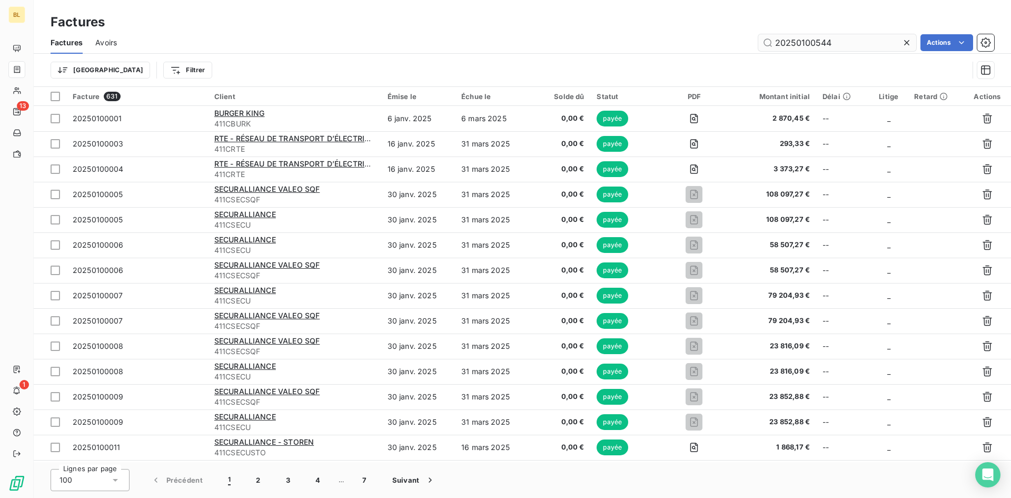
type input "20250100544"
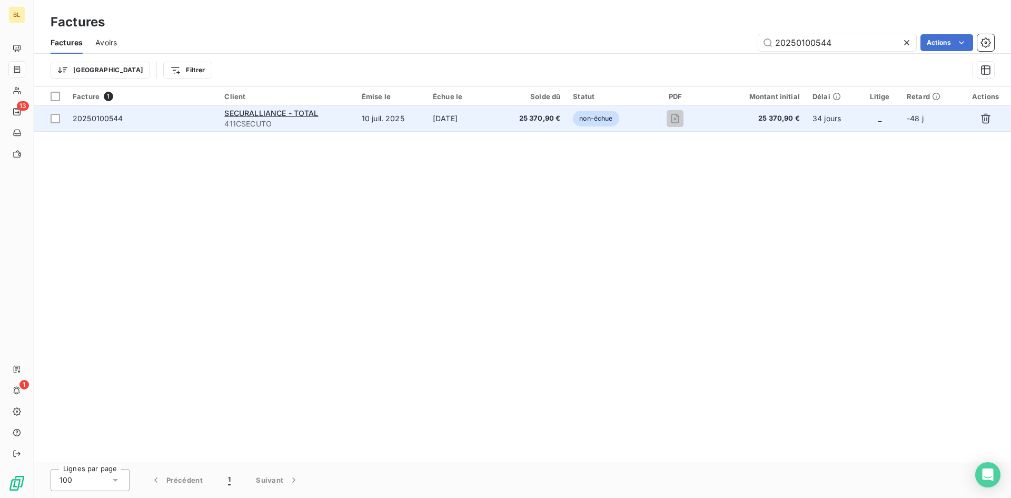
click at [560, 114] on span "25 370,90 €" at bounding box center [532, 118] width 57 height 11
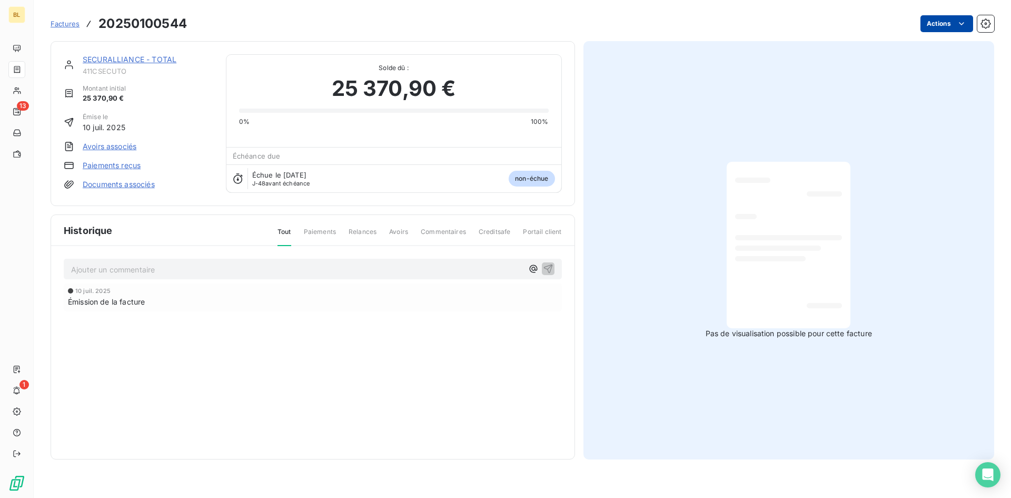
click at [939, 20] on html "BL 13 1 Factures 20250100544 Actions SECURALLIANCE - TOTAL 411CSECUTO Montant i…" at bounding box center [505, 249] width 1011 height 498
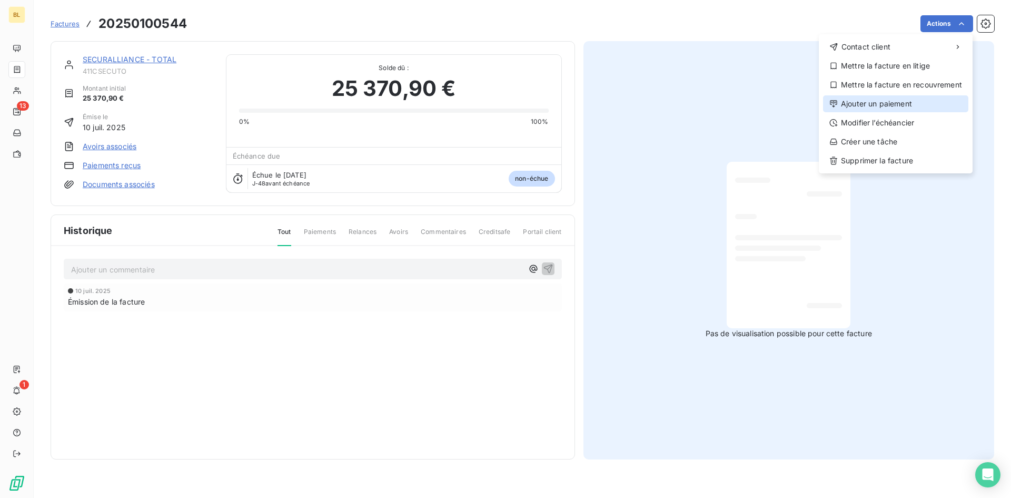
click at [872, 108] on div "Ajouter un paiement" at bounding box center [895, 103] width 145 height 17
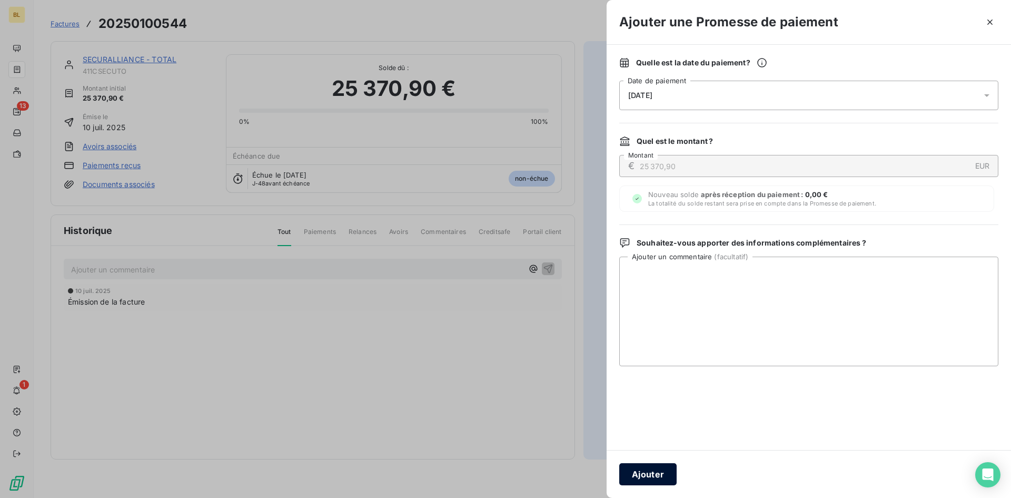
click at [660, 475] on button "Ajouter" at bounding box center [647, 474] width 57 height 22
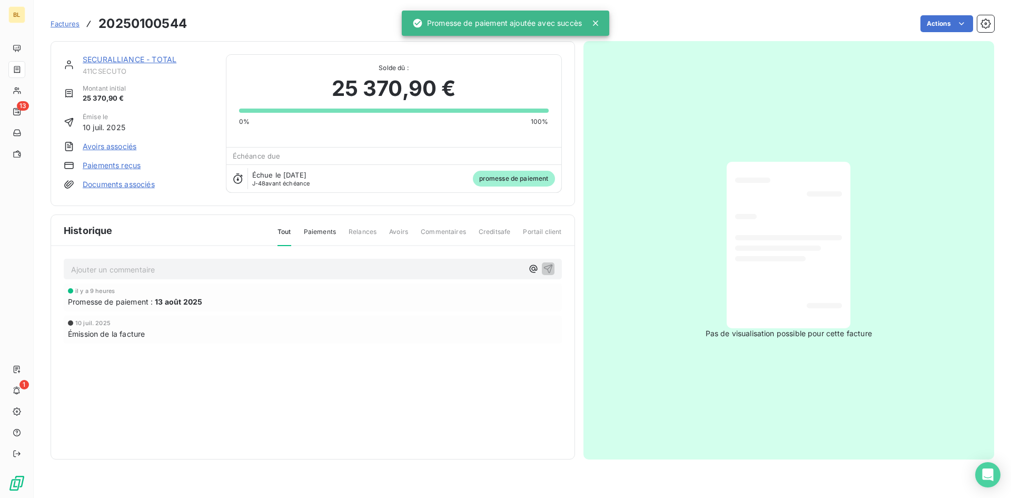
click at [211, 19] on div "Actions" at bounding box center [597, 23] width 795 height 17
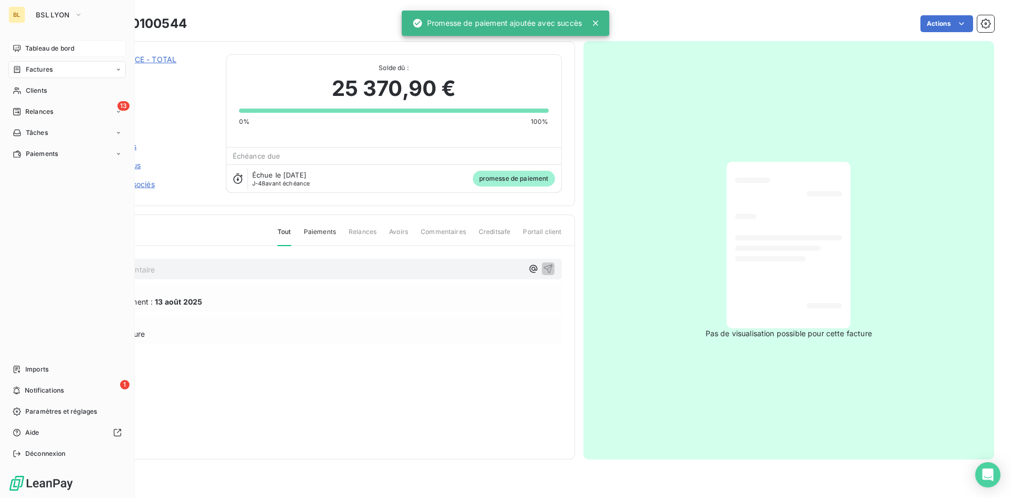
click at [27, 47] on span "Tableau de bord" at bounding box center [49, 48] width 49 height 9
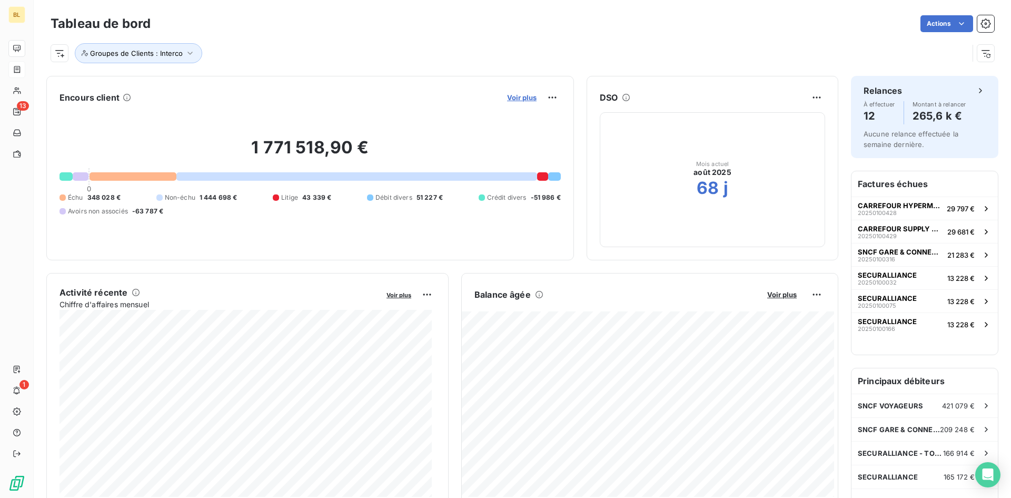
click at [515, 95] on span "Voir plus" at bounding box center [521, 97] width 29 height 8
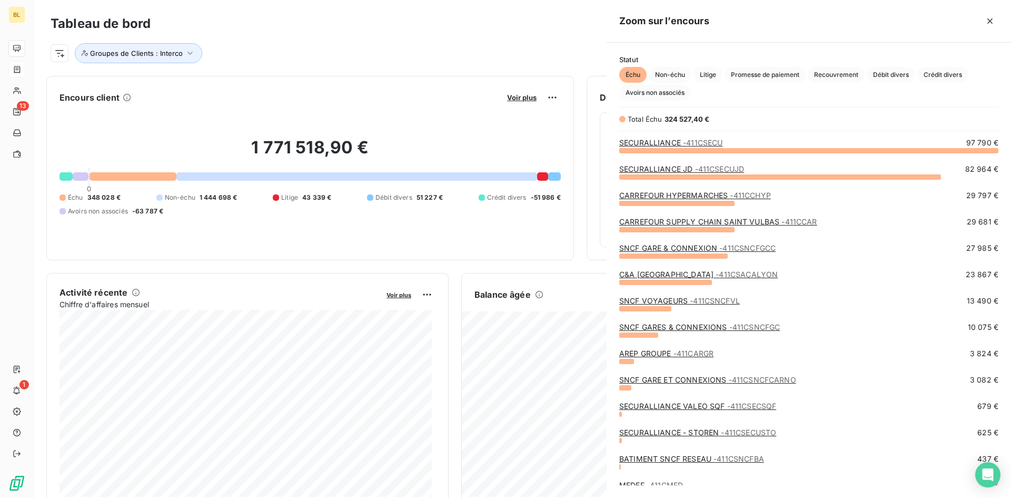
scroll to position [340, 397]
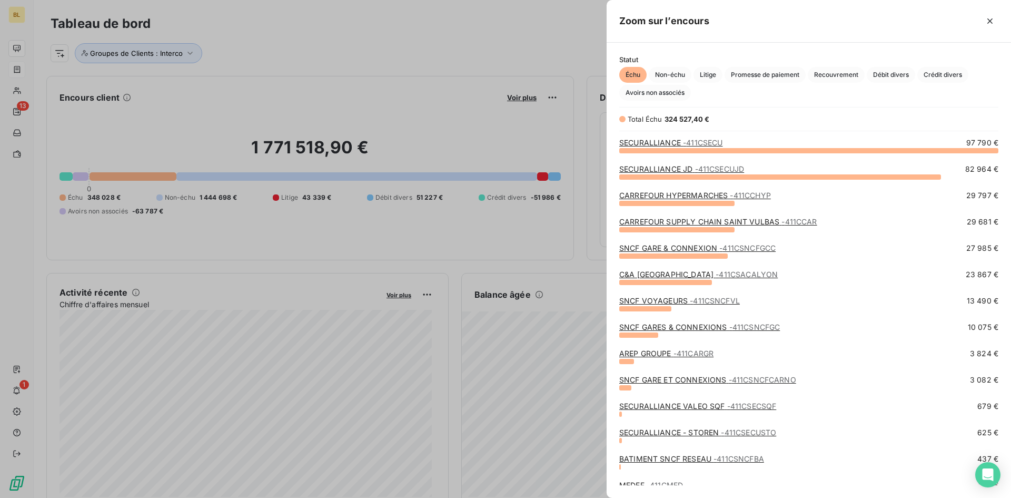
drag, startPoint x: 520, startPoint y: 68, endPoint x: 475, endPoint y: 33, distance: 57.4
click at [520, 67] on div at bounding box center [505, 249] width 1011 height 498
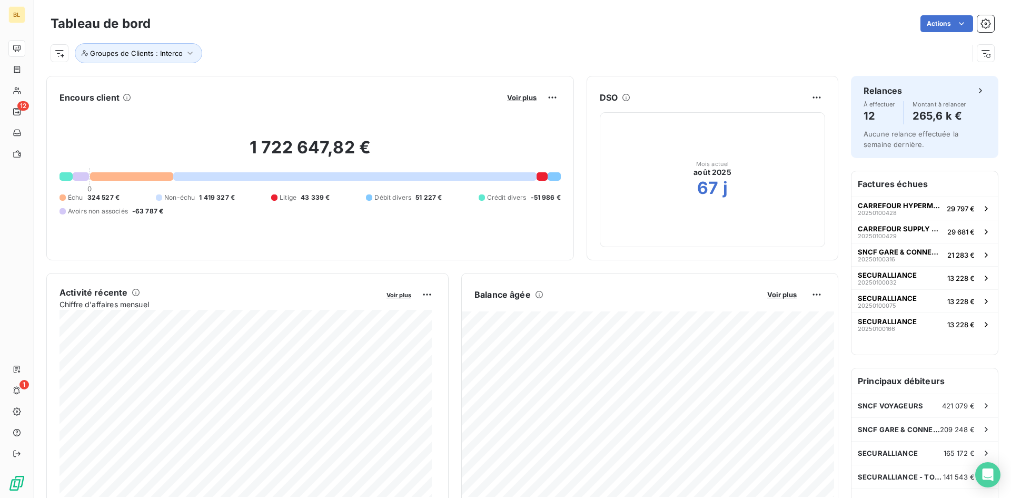
click at [520, 88] on div "Encours client Voir plus 1 722 647,82 € 0 Échu 324 527 € Non-échu 1 419 327 € L…" at bounding box center [310, 168] width 528 height 184
click at [522, 96] on span "Voir plus" at bounding box center [521, 97] width 29 height 8
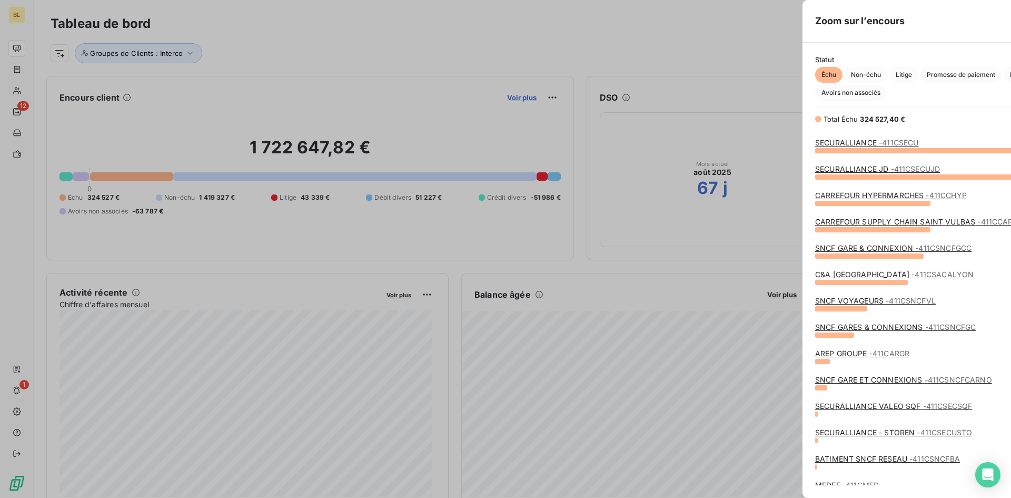
scroll to position [340, 397]
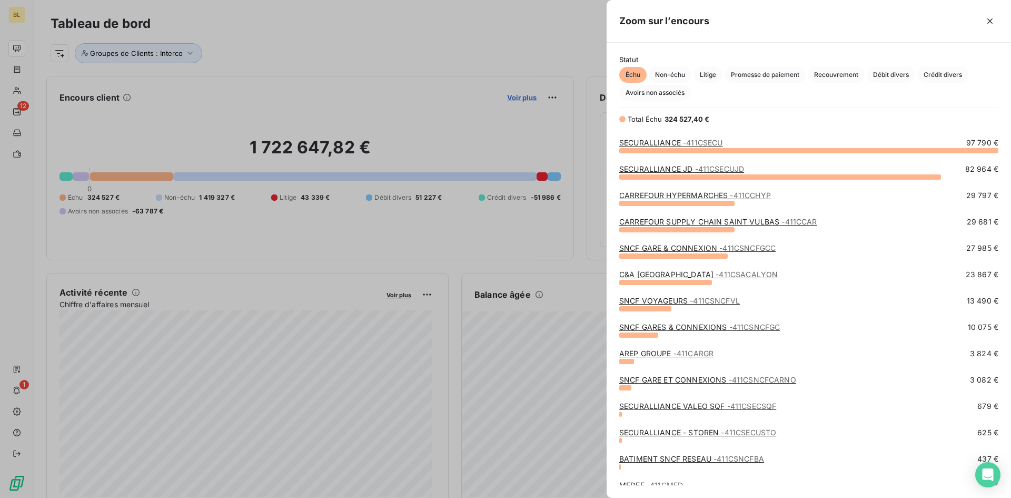
click at [522, 96] on div at bounding box center [505, 249] width 1011 height 498
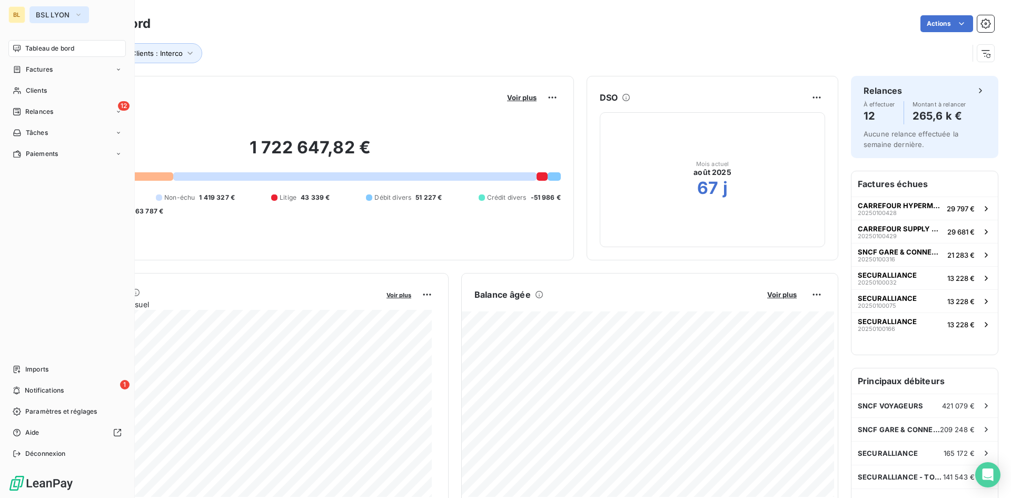
click at [73, 18] on button "BSL LYON" at bounding box center [59, 14] width 60 height 17
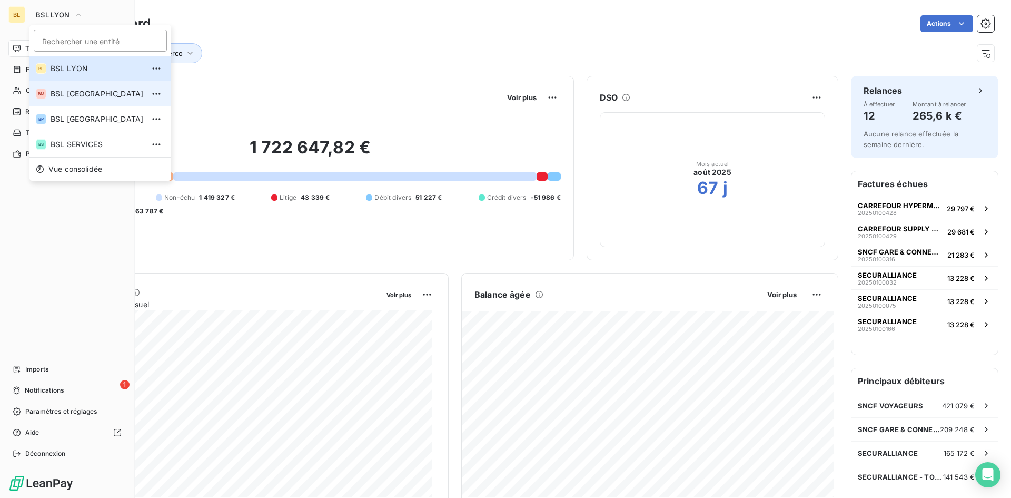
click at [72, 89] on span "BSL [GEOGRAPHIC_DATA]" at bounding box center [97, 93] width 93 height 11
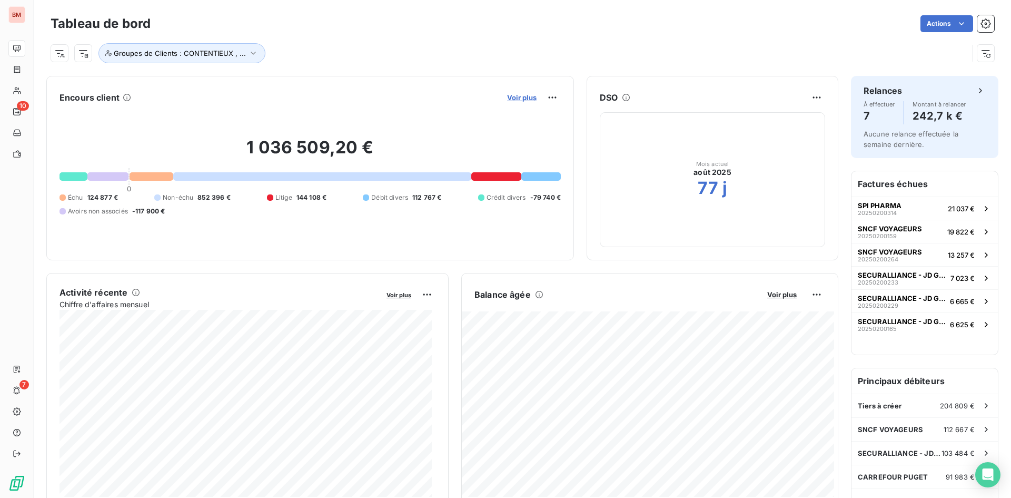
click at [512, 96] on span "Voir plus" at bounding box center [521, 97] width 29 height 8
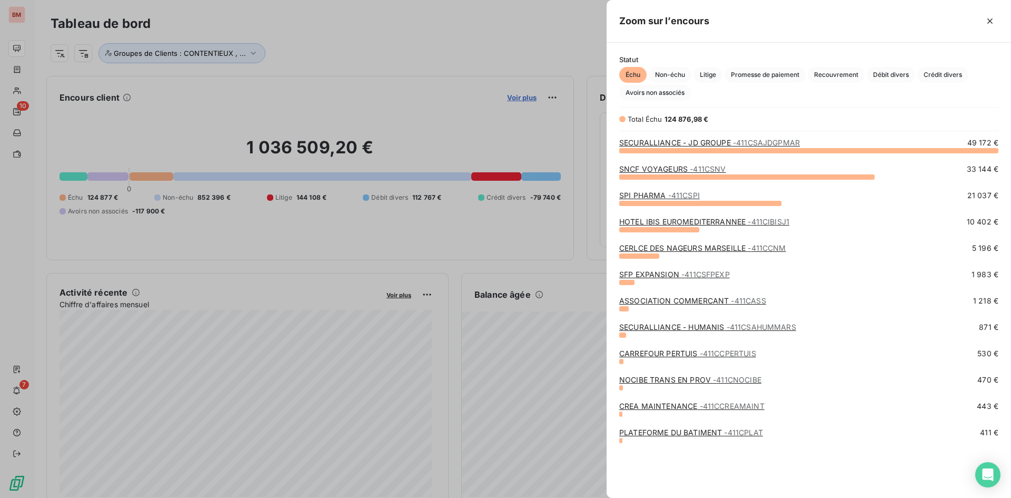
scroll to position [340, 397]
click at [427, 48] on div at bounding box center [505, 249] width 1011 height 498
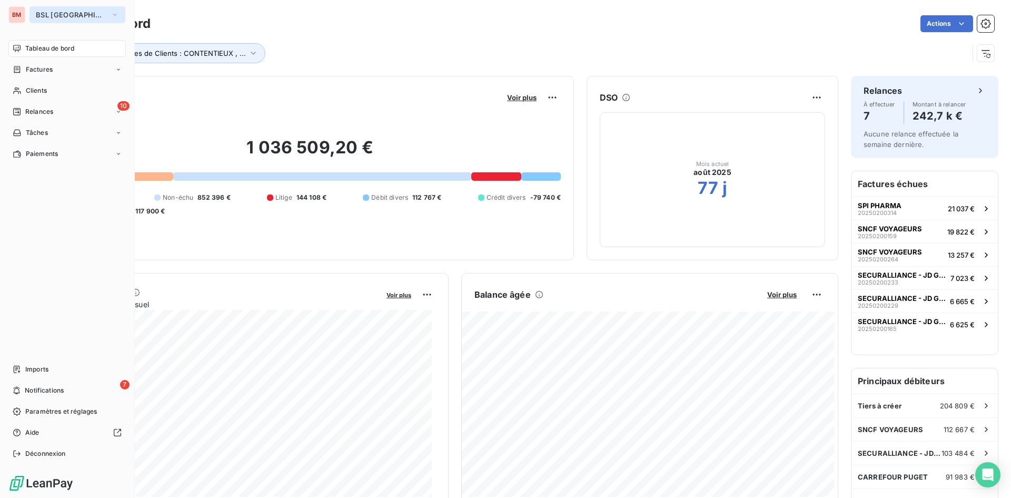
click at [111, 12] on icon "button" at bounding box center [115, 14] width 8 height 11
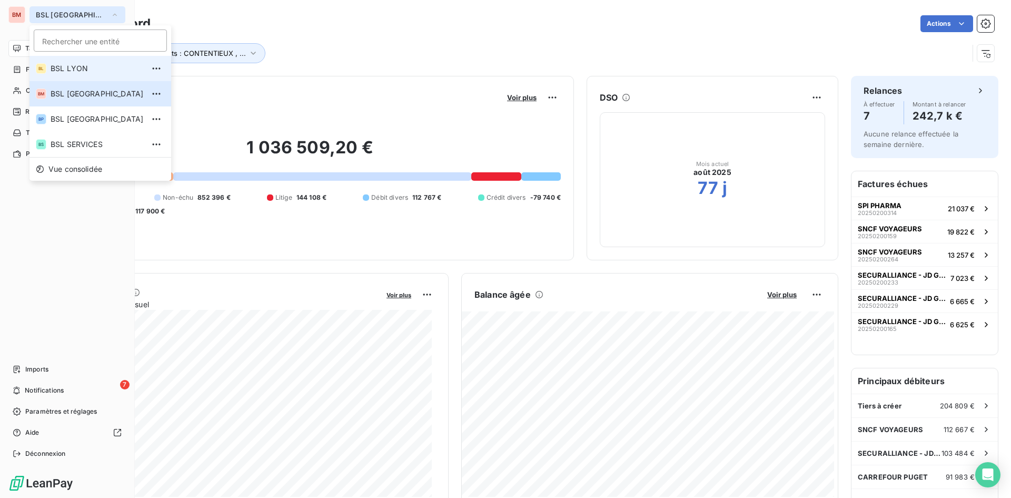
click at [95, 69] on span "BSL LYON" at bounding box center [97, 68] width 93 height 11
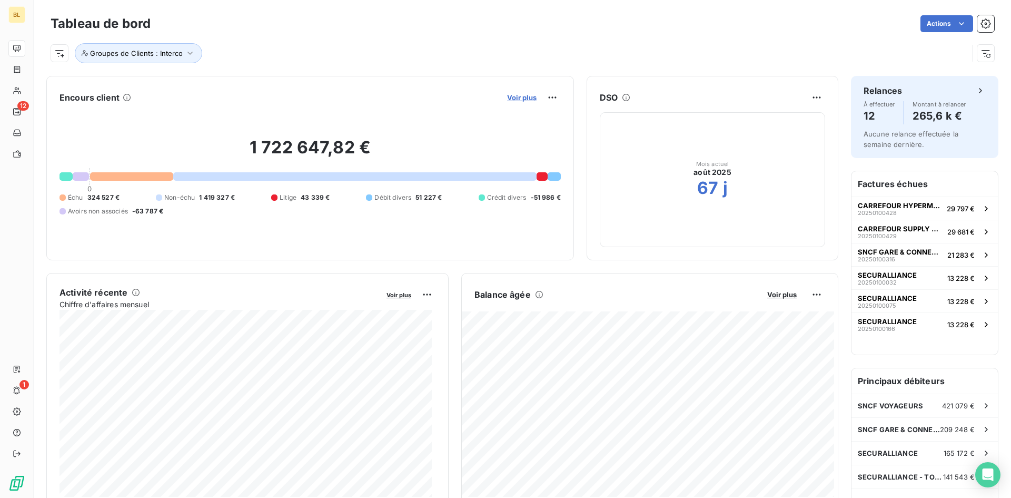
click at [515, 97] on span "Voir plus" at bounding box center [521, 97] width 29 height 8
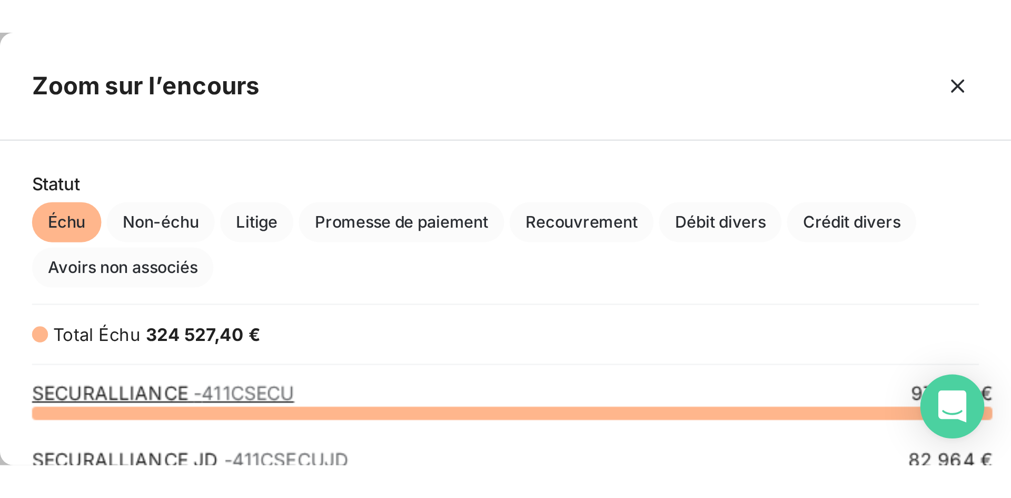
scroll to position [8, 8]
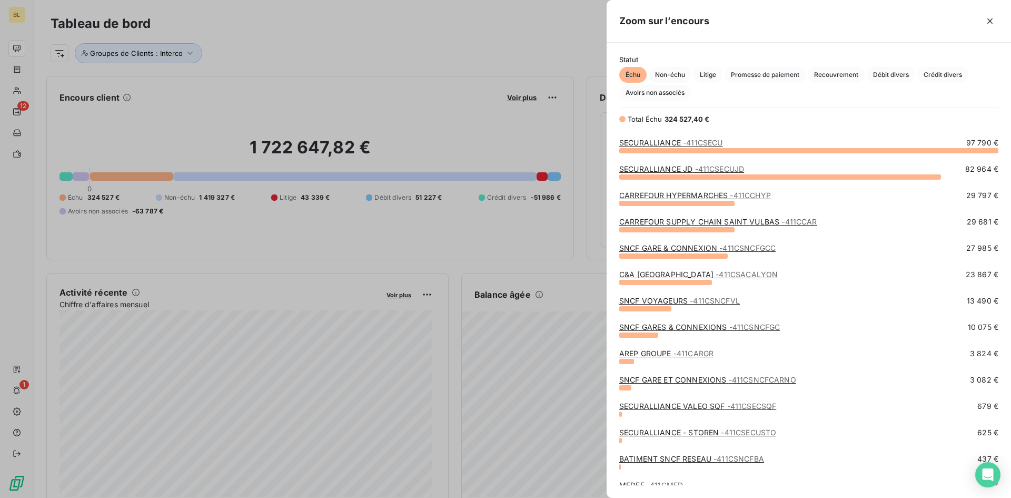
drag, startPoint x: 330, startPoint y: 76, endPoint x: 58, endPoint y: 33, distance: 275.3
click at [328, 76] on div at bounding box center [505, 249] width 1011 height 498
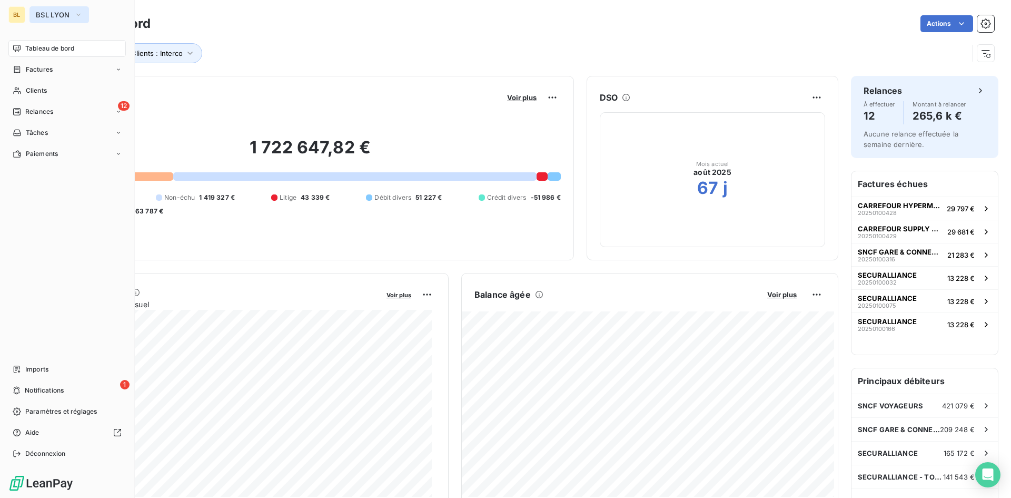
click at [74, 15] on icon "button" at bounding box center [78, 14] width 8 height 11
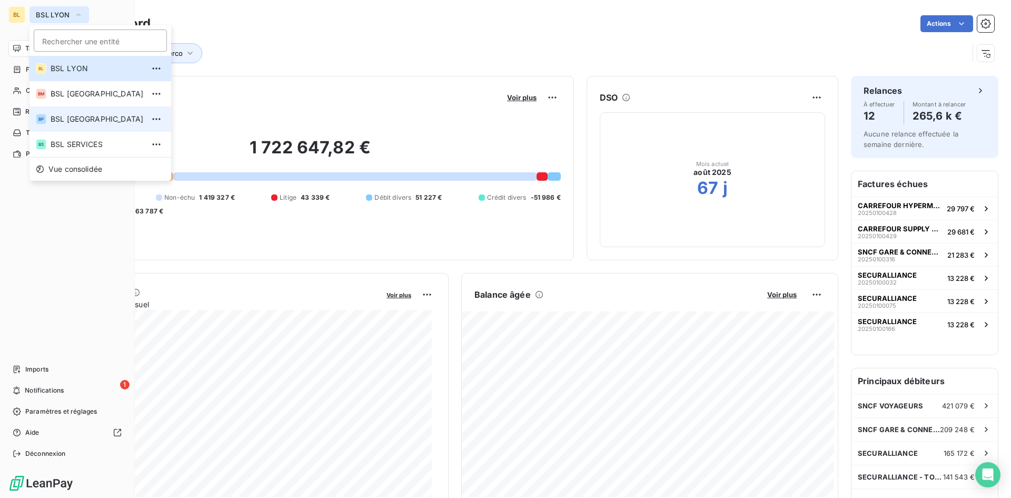
click at [71, 109] on li "BP BSL [GEOGRAPHIC_DATA]" at bounding box center [100, 118] width 142 height 25
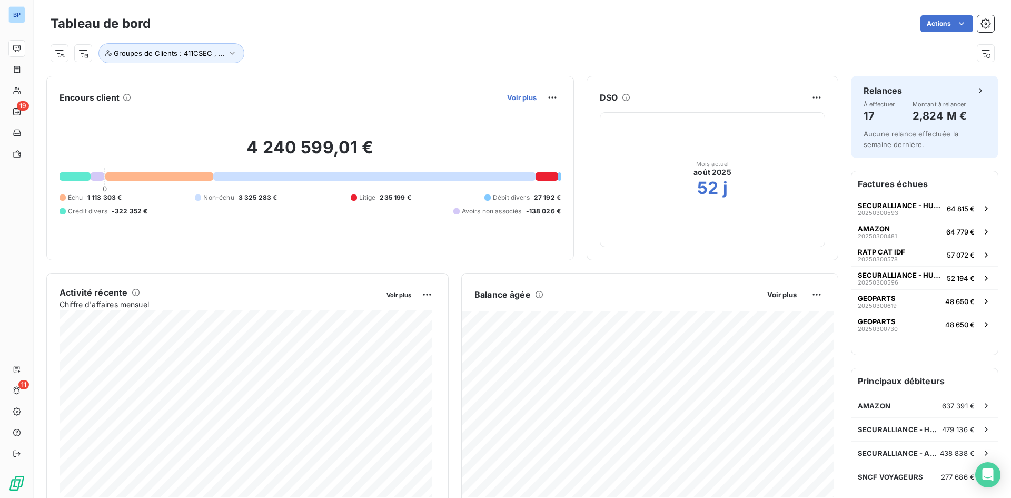
click at [521, 97] on span "Voir plus" at bounding box center [521, 97] width 29 height 8
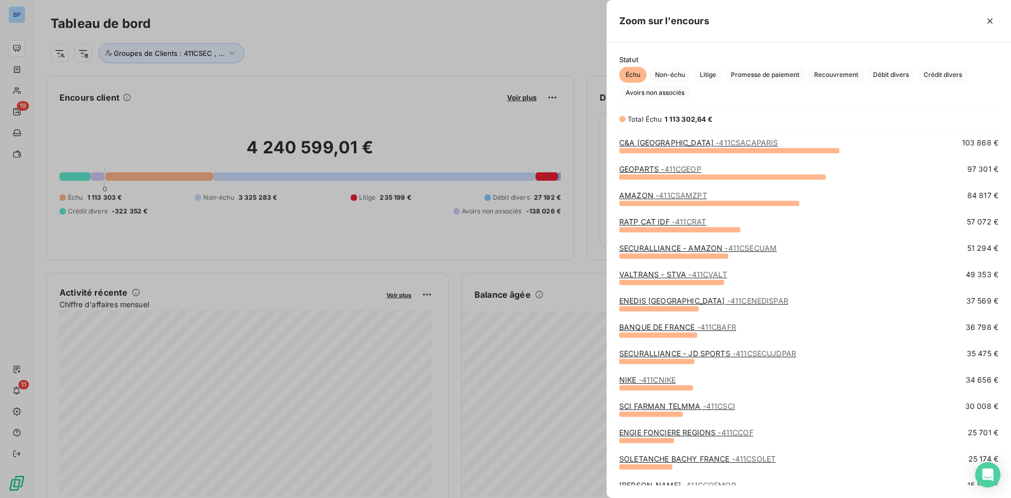
scroll to position [158, 0]
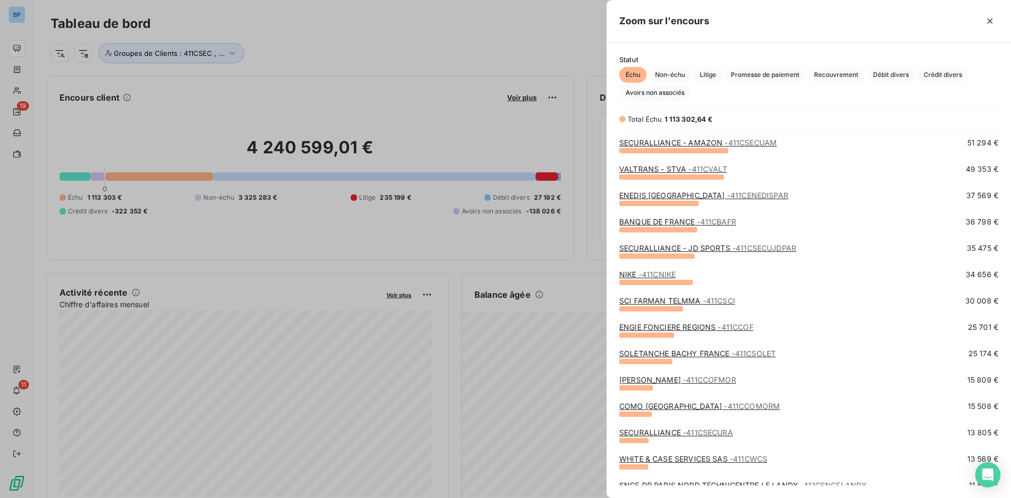
click at [705, 352] on link "SOLETANCHE BACHY FRANCE - 411CSOLET" at bounding box center [697, 353] width 156 height 9
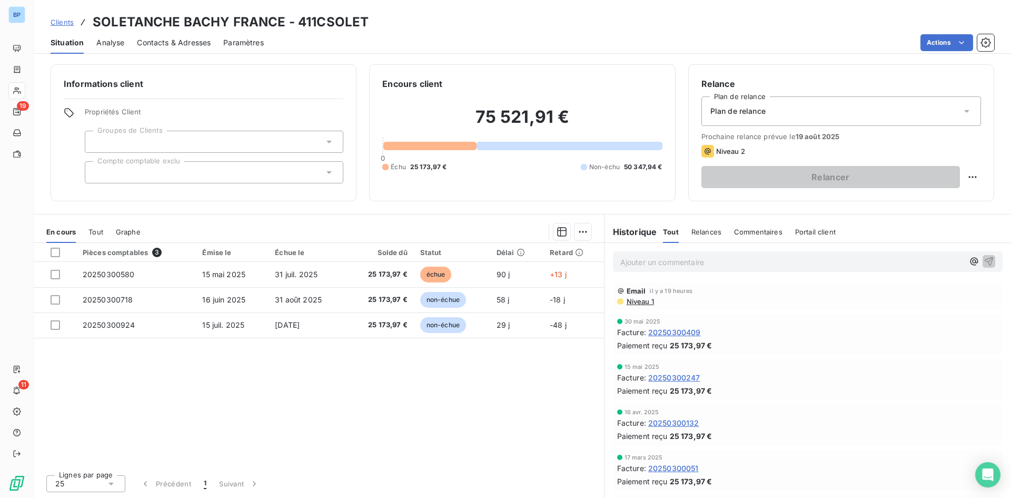
click at [716, 258] on p "Ajouter un commentaire ﻿" at bounding box center [791, 261] width 343 height 13
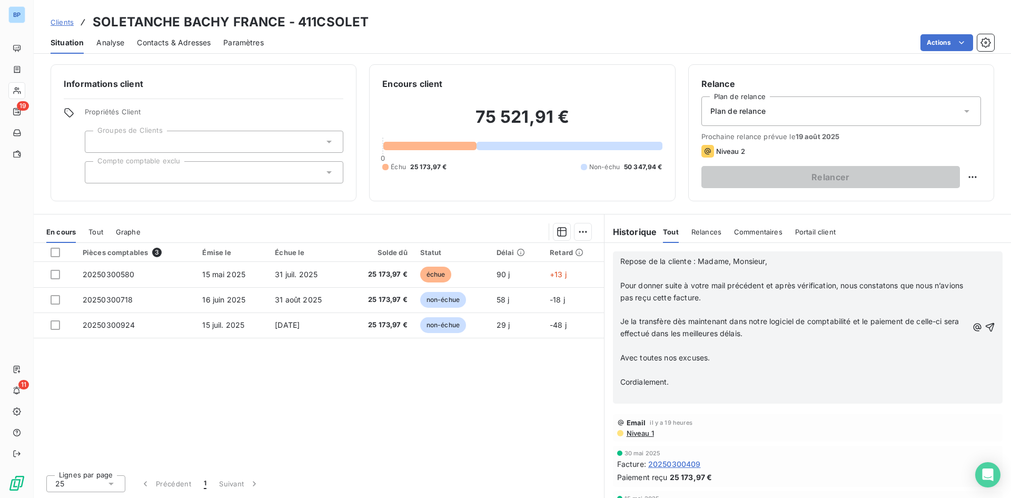
click at [623, 261] on span "Repose de la cliente : Madame, Monsieur," at bounding box center [693, 260] width 147 height 9
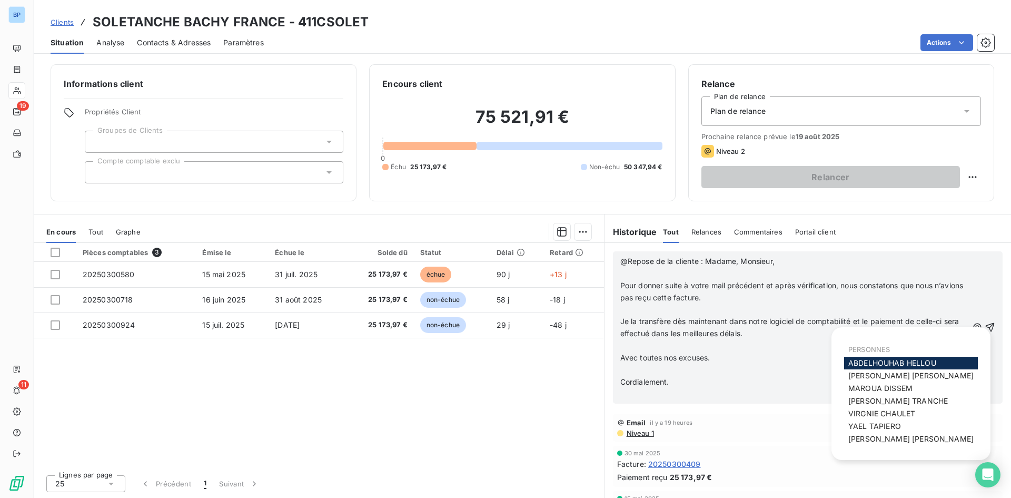
click at [913, 361] on span "ABDELHOUHAB HELLOU" at bounding box center [892, 362] width 88 height 9
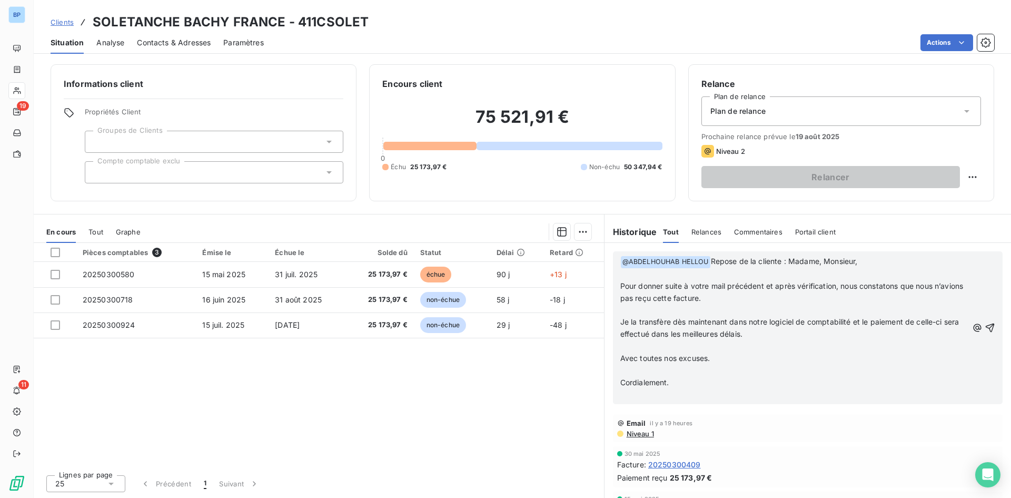
click at [791, 262] on span "Repose de la cliente : Madame, Monsieur," at bounding box center [784, 260] width 147 height 9
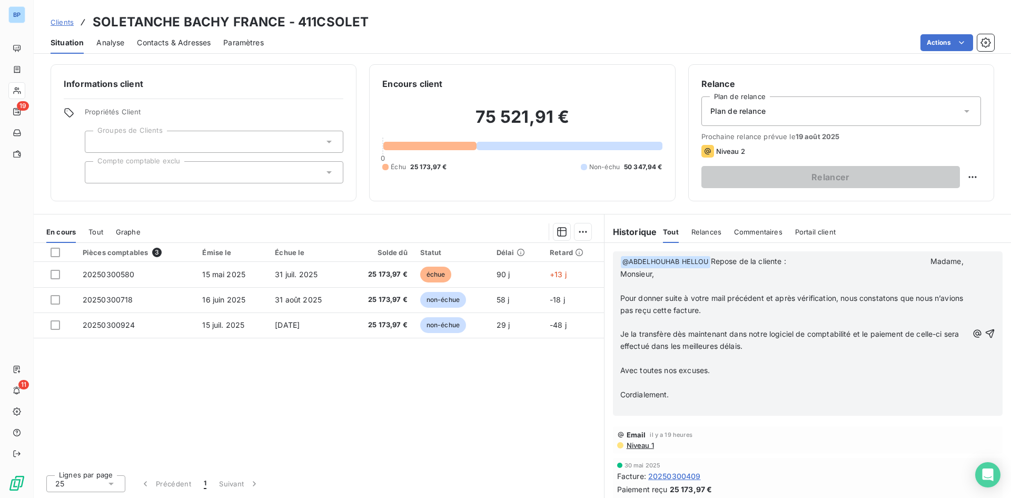
click at [730, 261] on span "Repose de la cliente : Madame, Monsieur," at bounding box center [793, 267] width 346 height 22
click at [815, 260] on span "Reponse de la cliente : Madame, Monsieur," at bounding box center [795, 267] width 350 height 22
click at [689, 395] on p "Cordialement." at bounding box center [794, 395] width 348 height 12
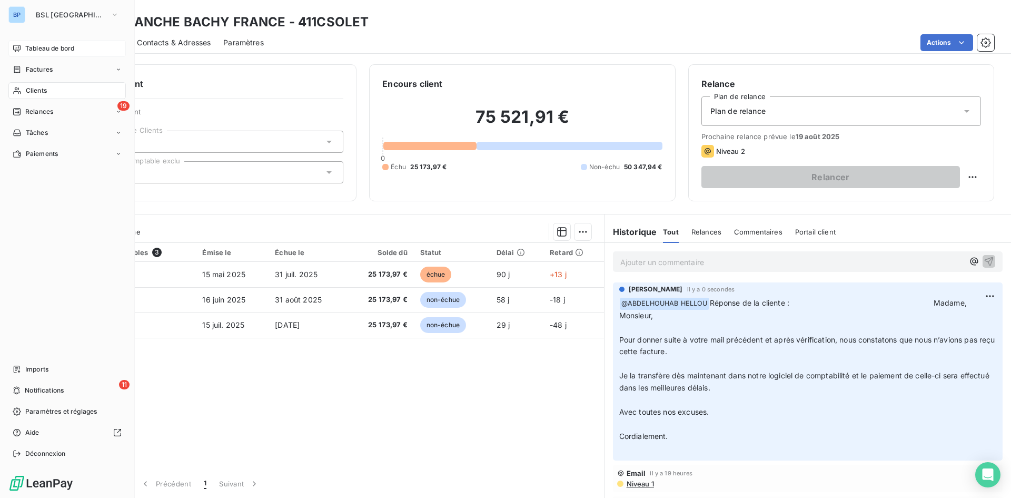
click at [51, 46] on span "Tableau de bord" at bounding box center [49, 48] width 49 height 9
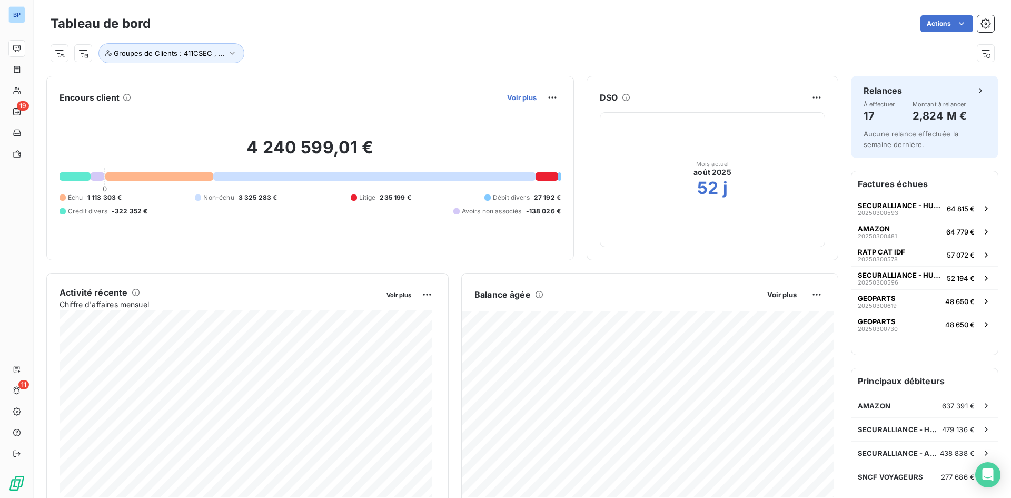
click at [515, 98] on span "Voir plus" at bounding box center [521, 97] width 29 height 8
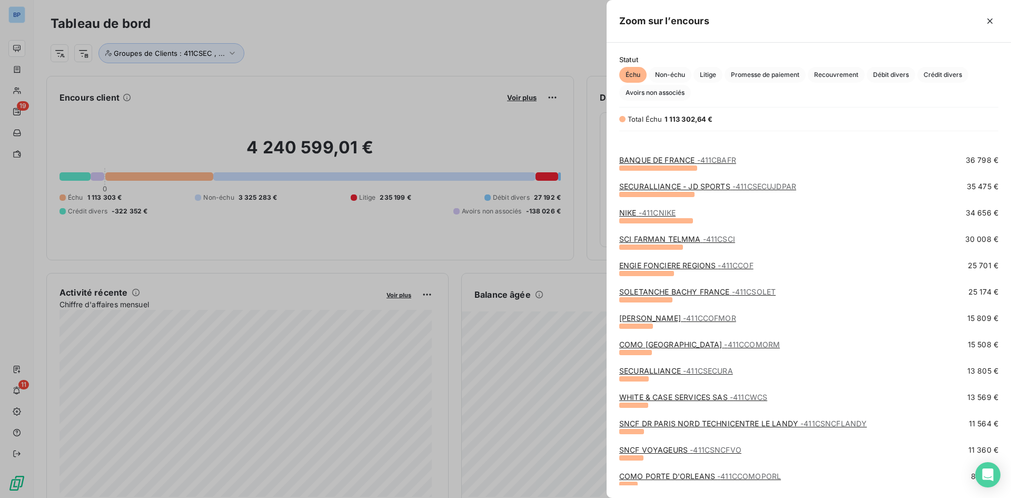
scroll to position [263, 0]
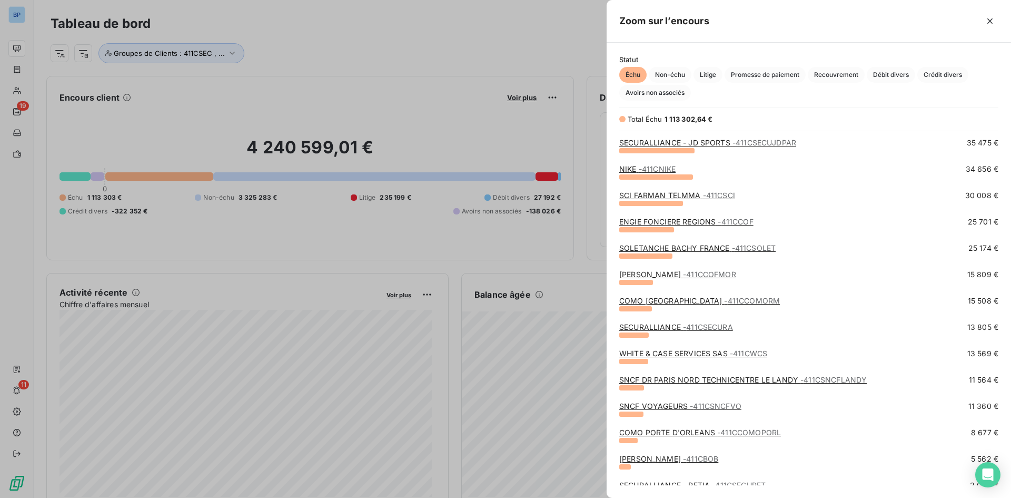
click at [695, 349] on link "WHITE & CASE SERVICES SAS - 411CWCS" at bounding box center [693, 353] width 148 height 9
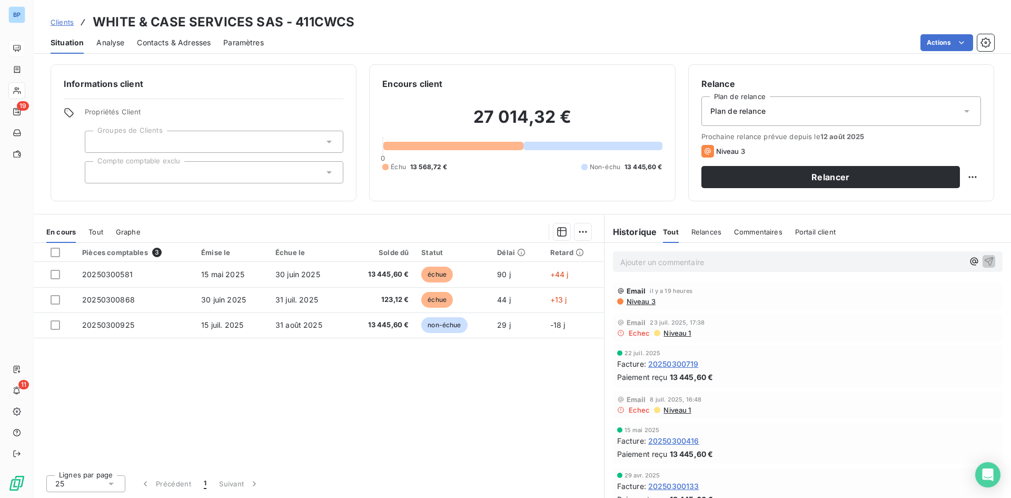
click at [639, 300] on span "Niveau 3" at bounding box center [641, 301] width 30 height 8
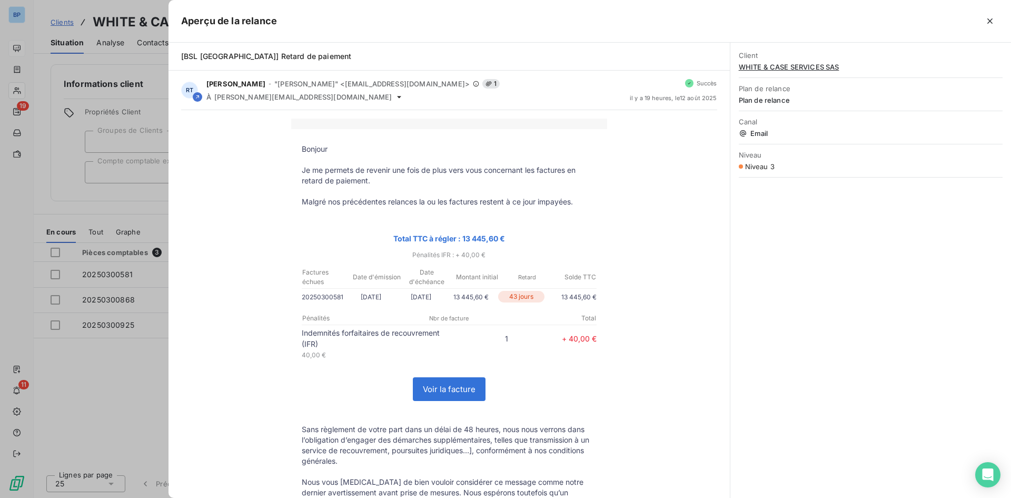
click at [146, 408] on div at bounding box center [505, 249] width 1011 height 498
